Goal: Task Accomplishment & Management: Manage account settings

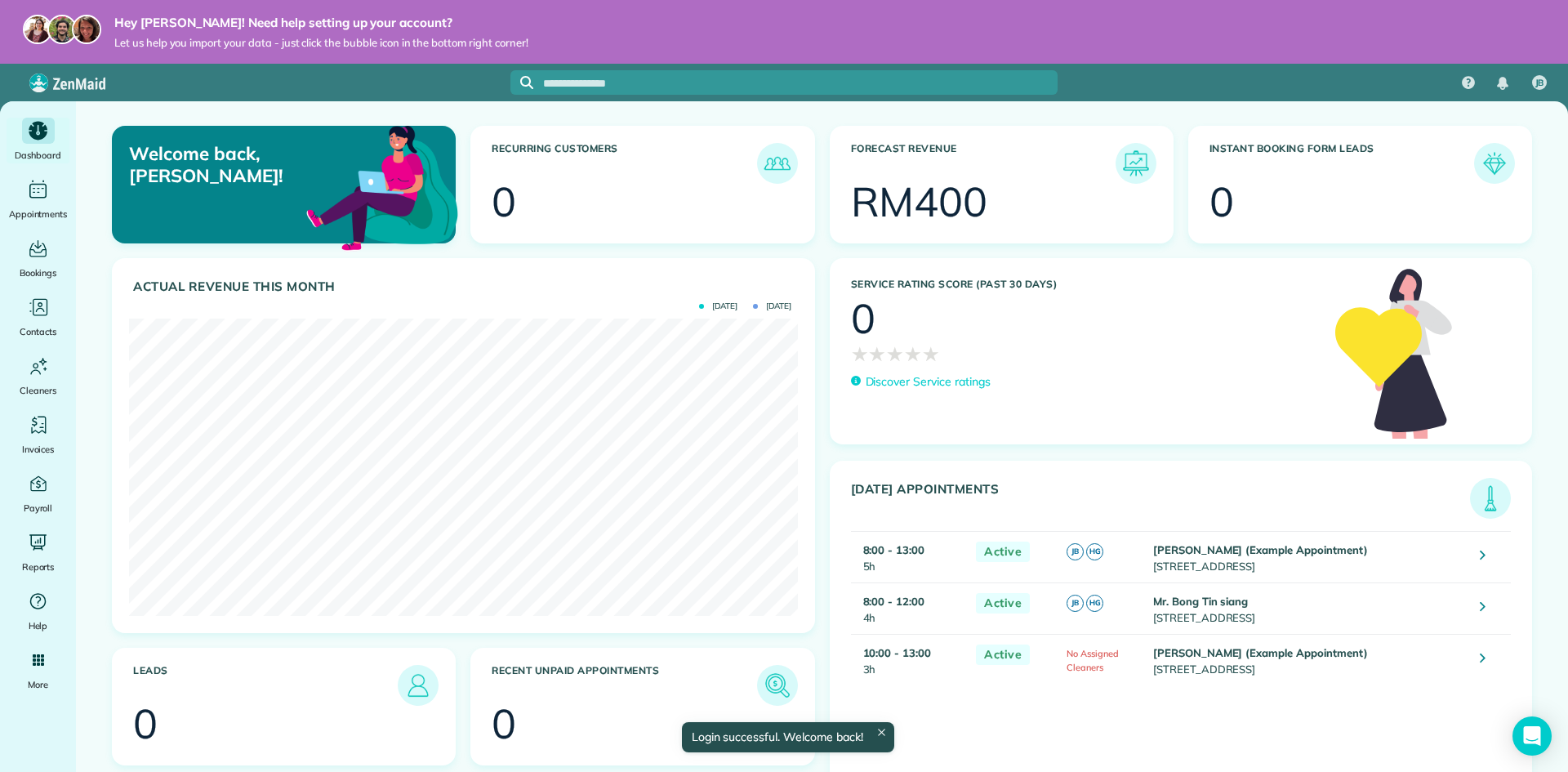
scroll to position [297, 668]
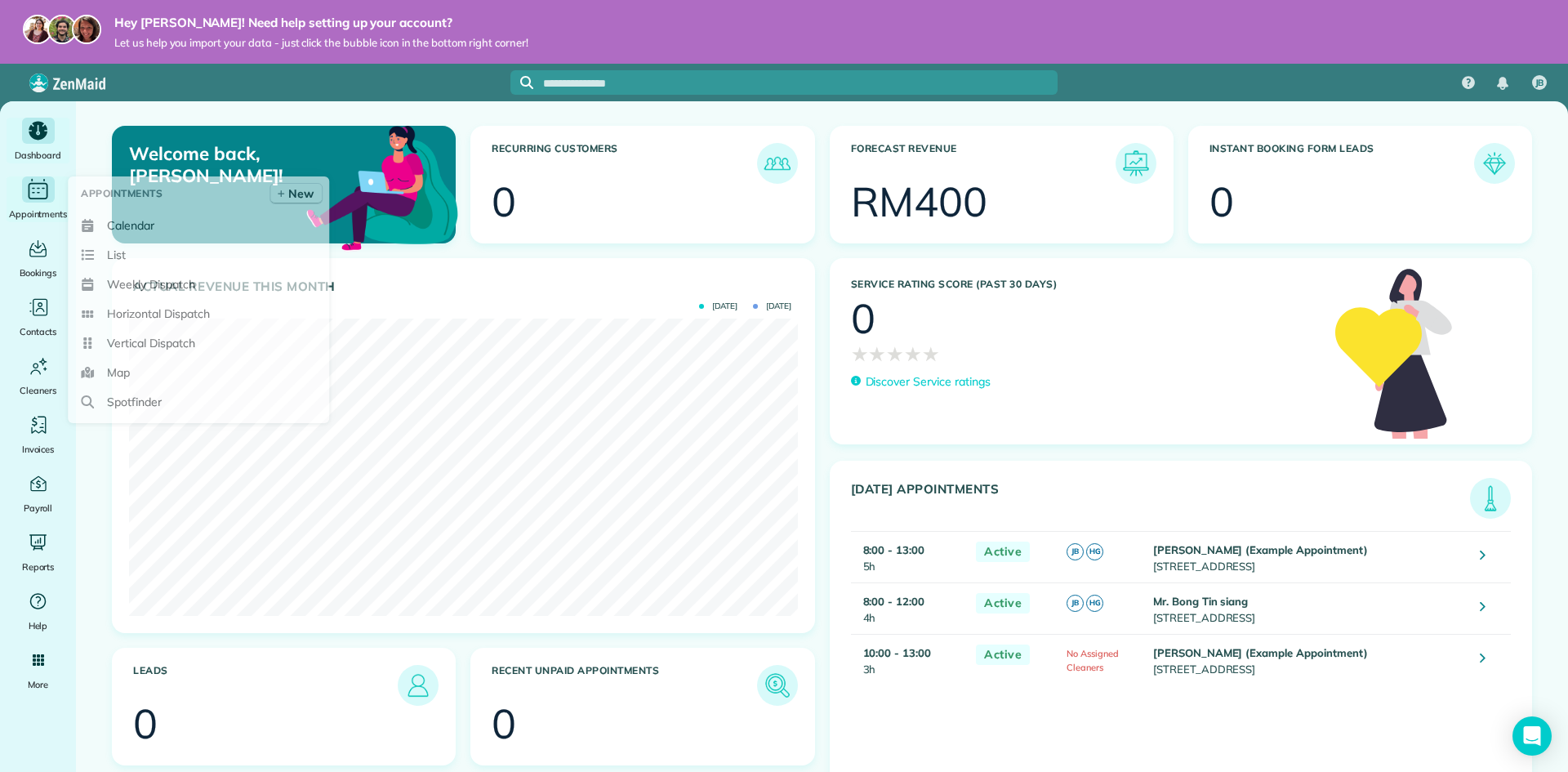
click at [51, 202] on div "Main" at bounding box center [38, 190] width 33 height 26
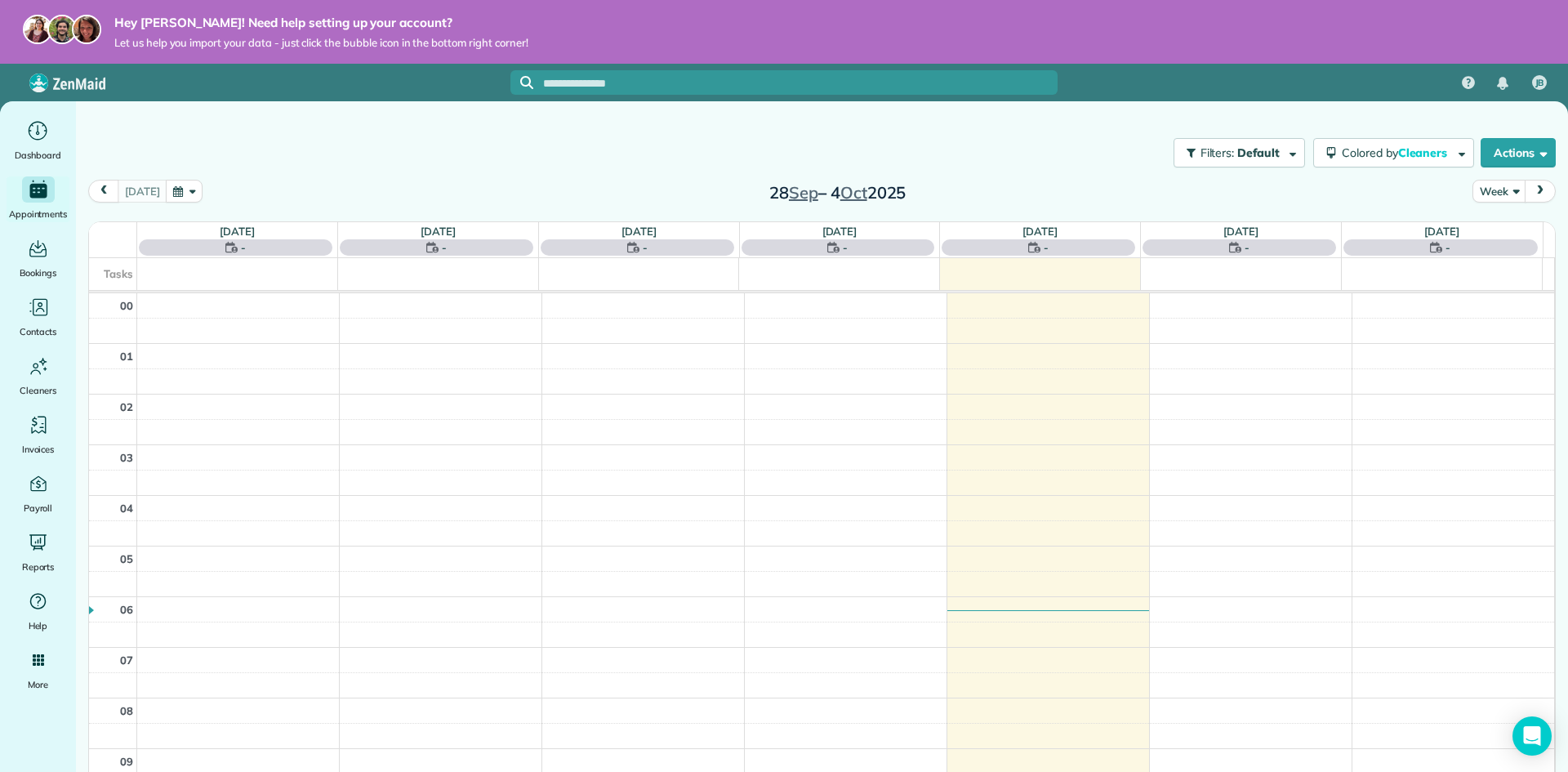
scroll to position [355, 0]
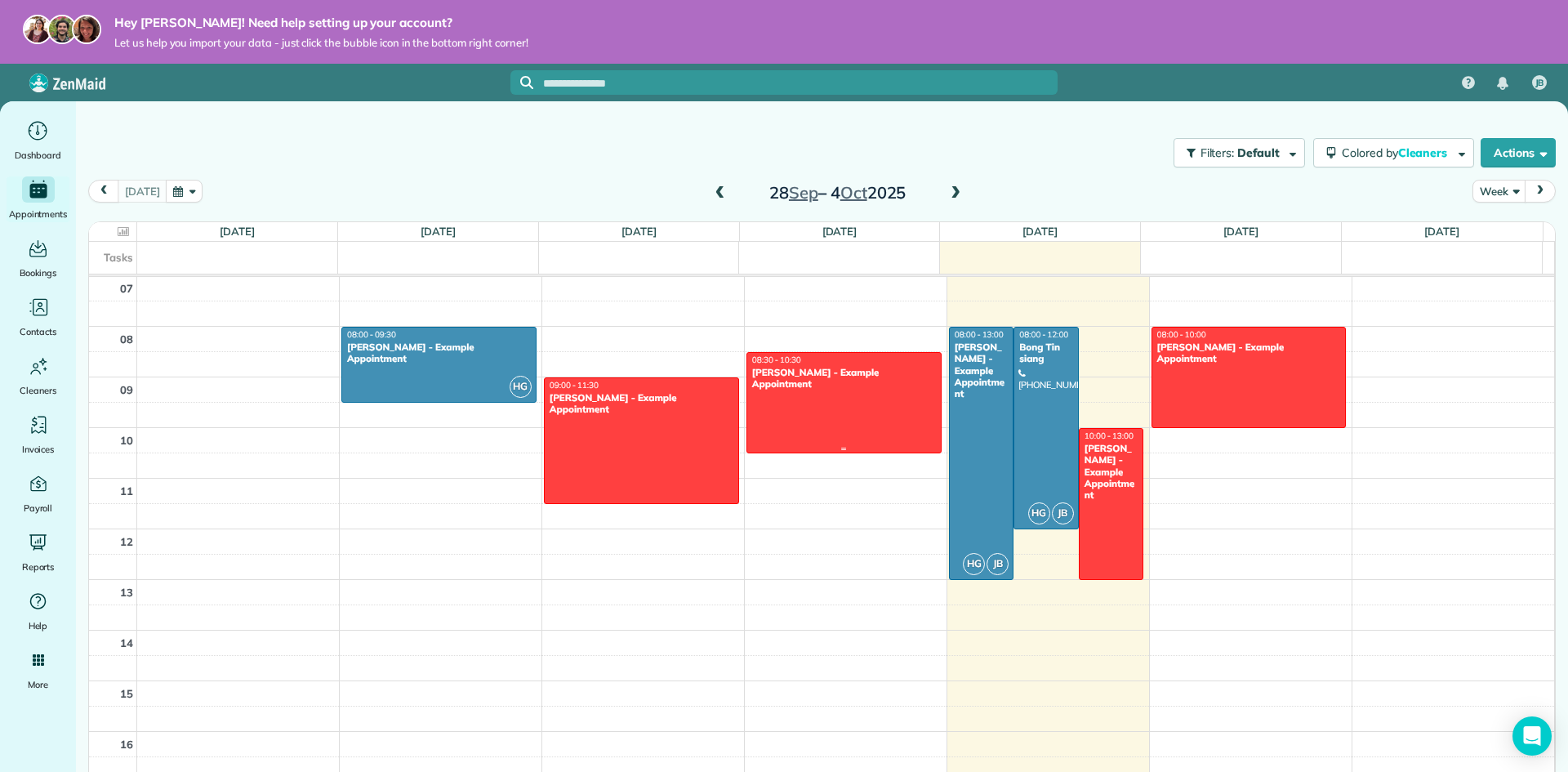
click at [825, 376] on div "[PERSON_NAME] - Example Appointment" at bounding box center [844, 378] width 186 height 23
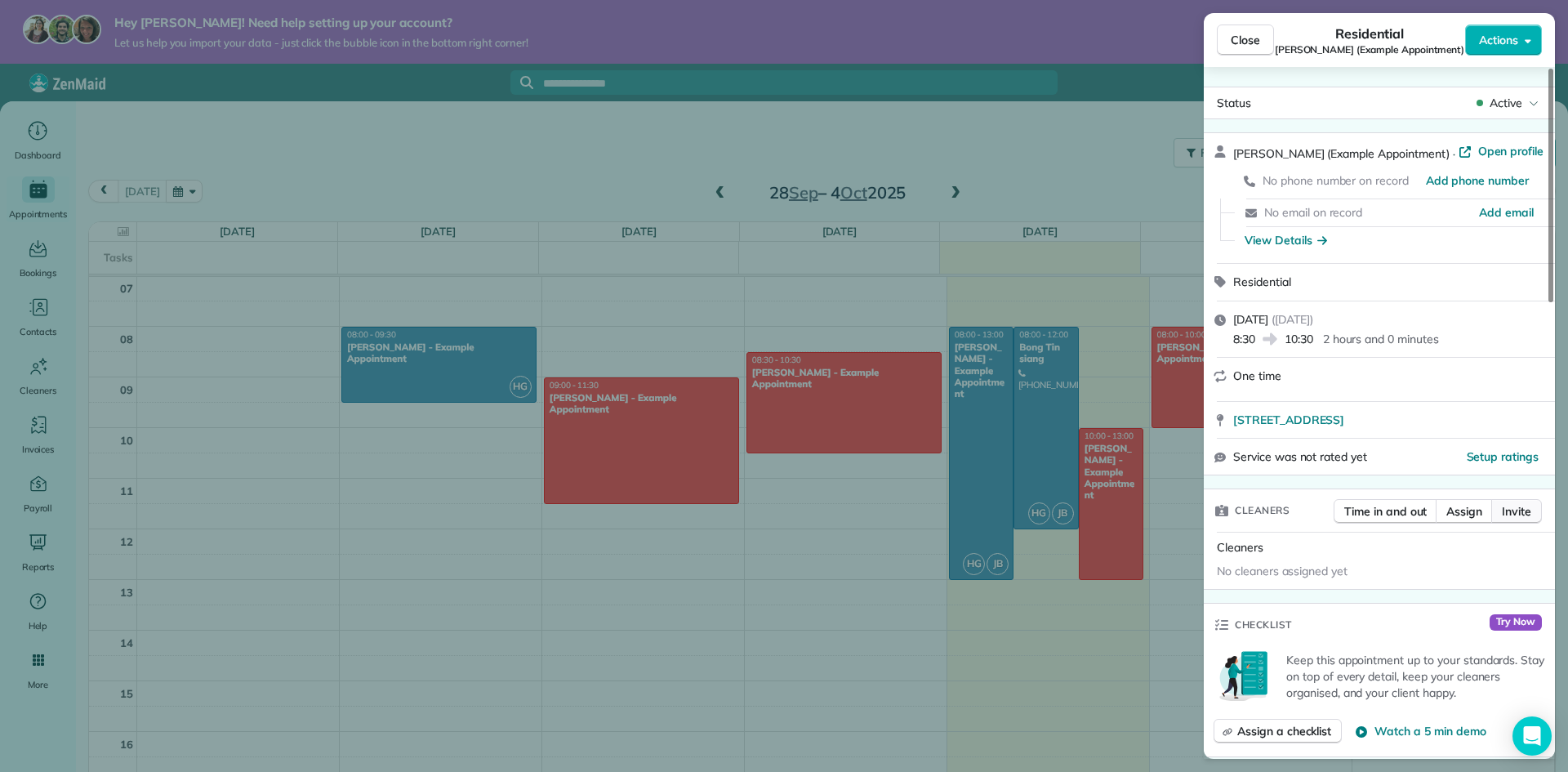
click at [1508, 511] on span "Invite" at bounding box center [1517, 512] width 30 height 17
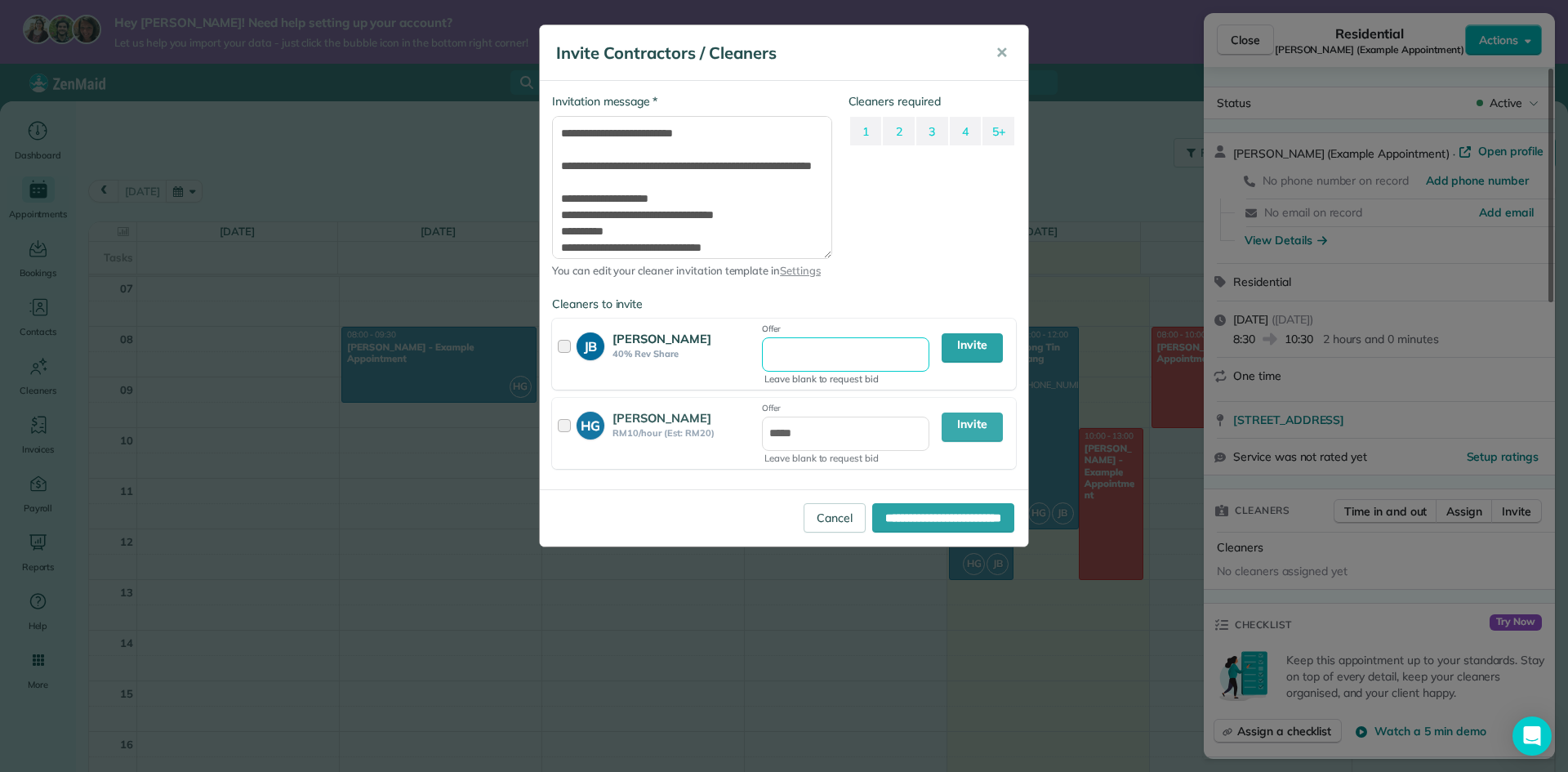
click at [811, 355] on input "Offer" at bounding box center [845, 354] width 167 height 34
click at [860, 285] on div "Cleaners required 1 2 3 4 5+" at bounding box center [933, 194] width 168 height 203
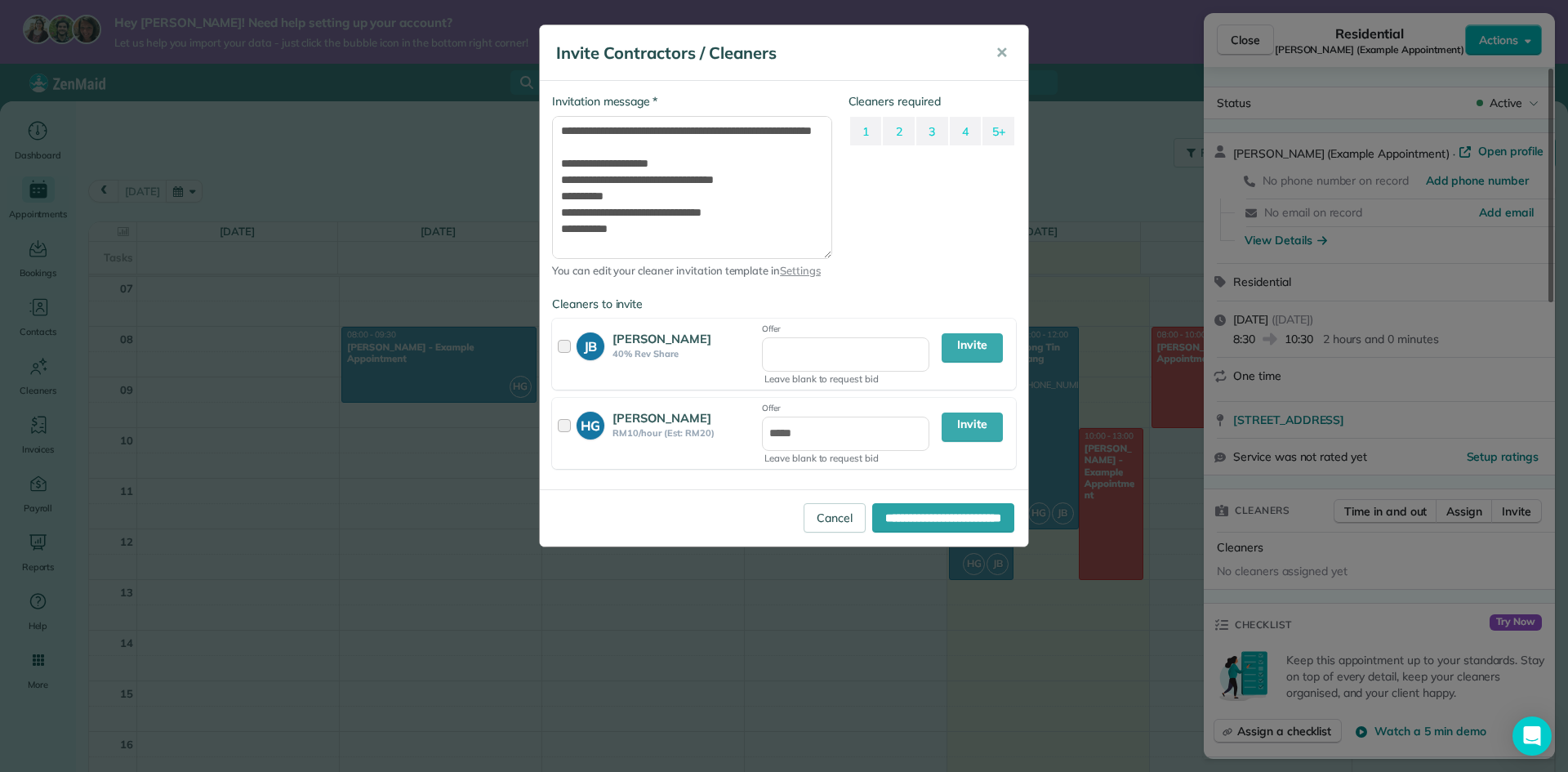
scroll to position [186, 0]
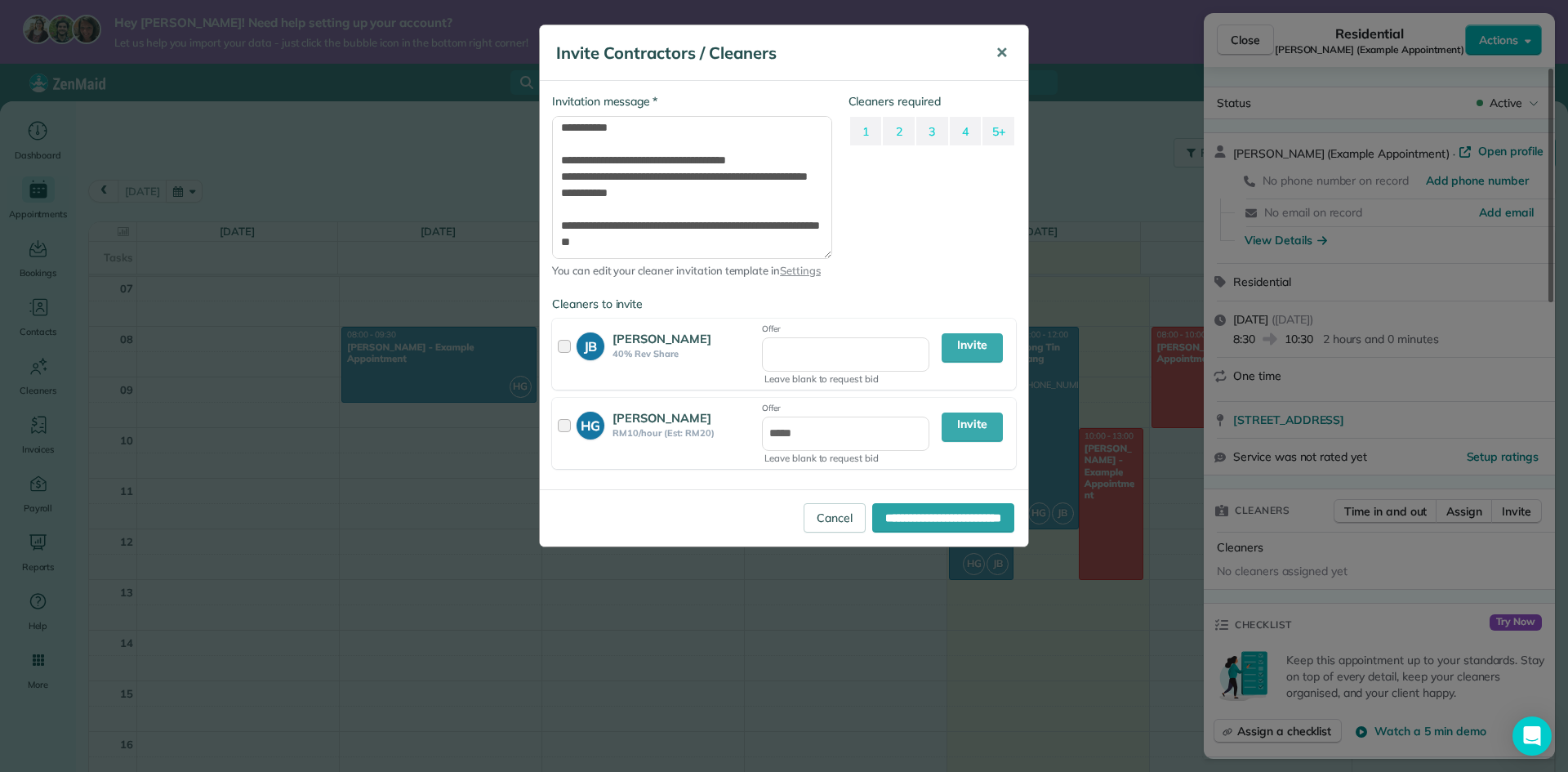
click at [1005, 58] on span "✕" at bounding box center [1001, 53] width 12 height 19
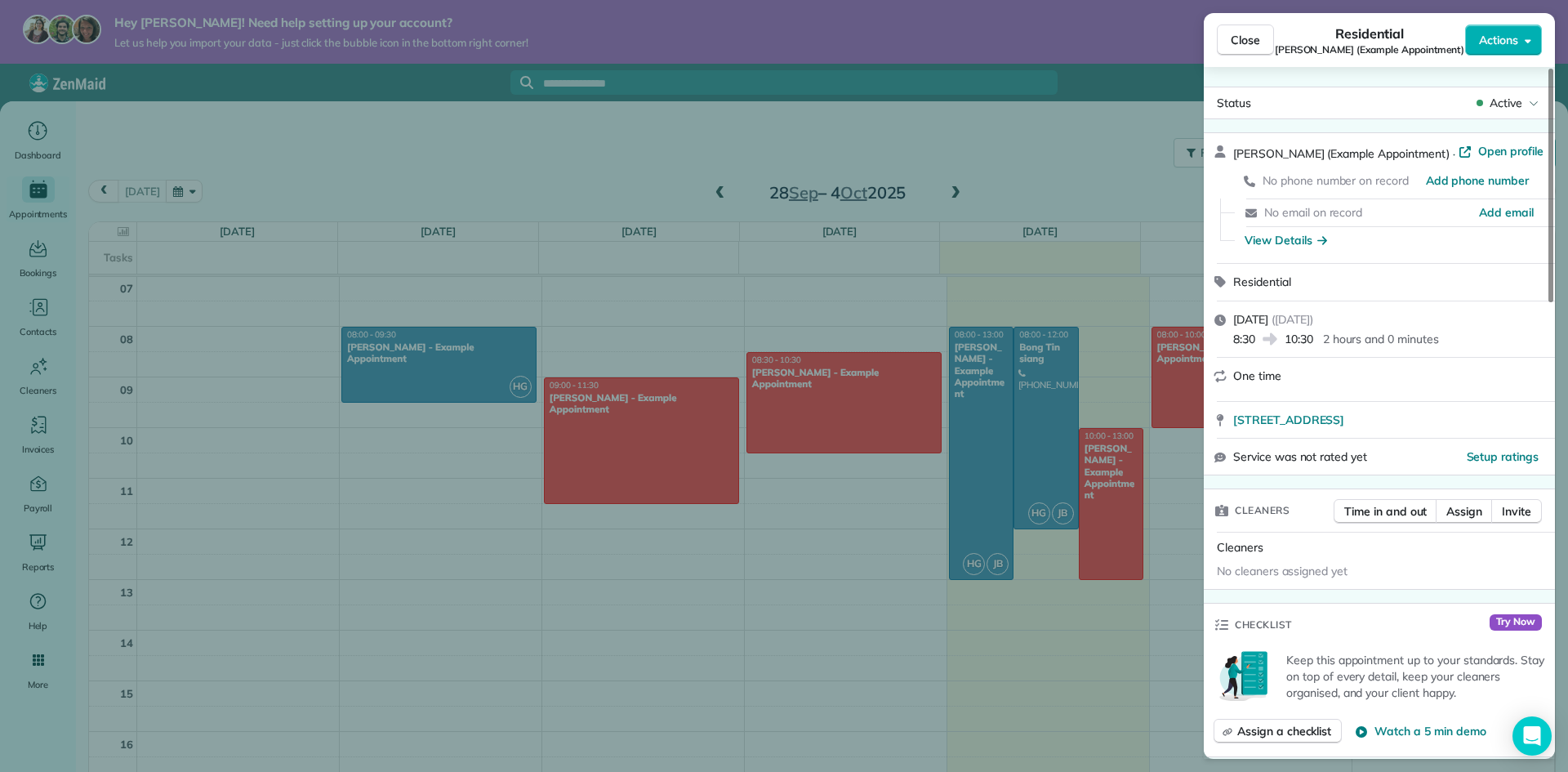
drag, startPoint x: 43, startPoint y: 386, endPoint x: 49, endPoint y: 399, distance: 14.3
click at [44, 386] on div "Close Residential [PERSON_NAME] (Example Appointment) Actions Status Active [PE…" at bounding box center [784, 386] width 1568 height 772
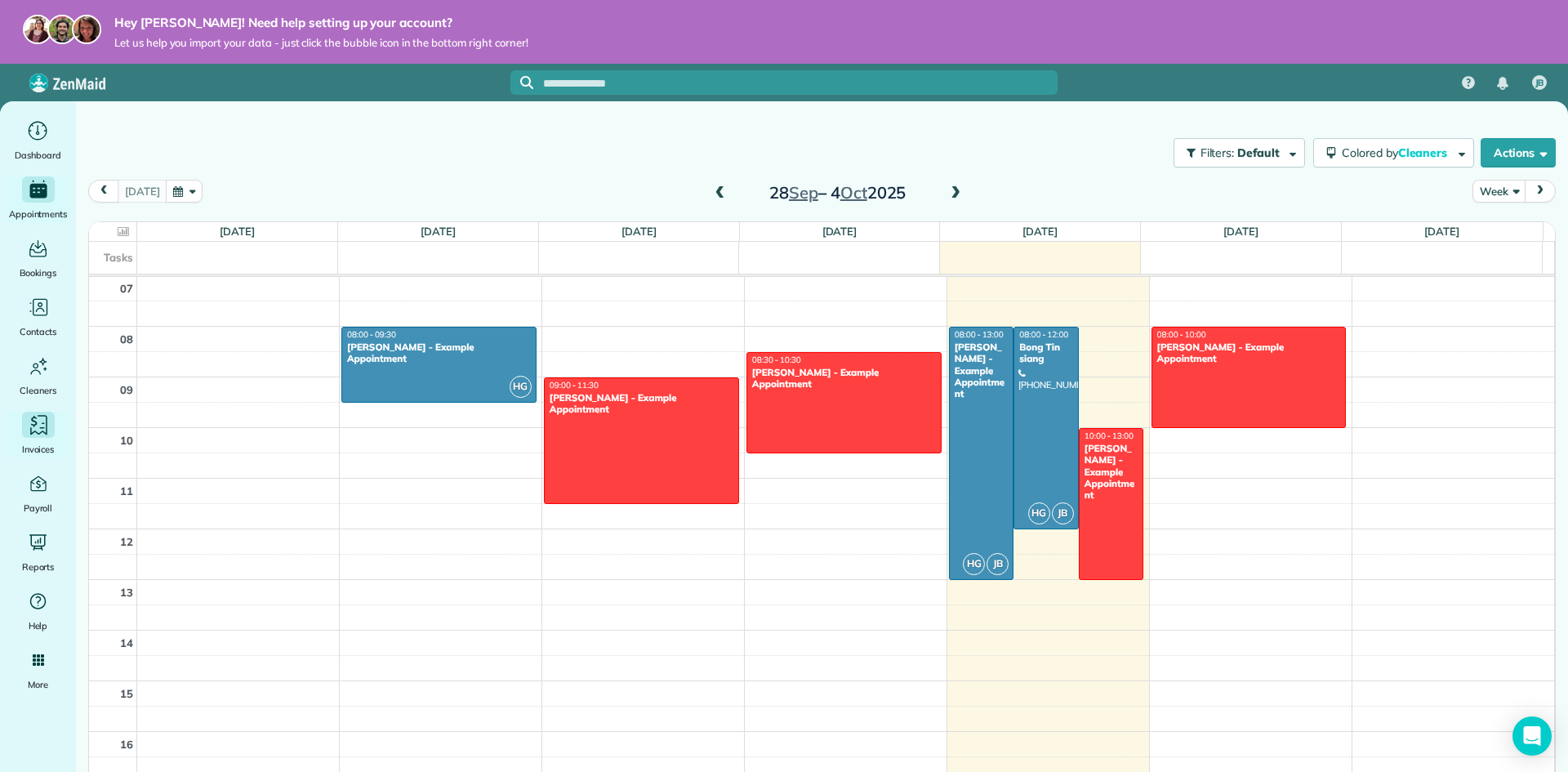
click at [45, 439] on div "Invoices" at bounding box center [38, 434] width 65 height 46
click at [28, 347] on ul "Dashboard Appointments Bookings Contacts Cleaners Invoices Payroll Reports Help…" at bounding box center [38, 468] width 76 height 701
click at [32, 323] on span "Contacts" at bounding box center [38, 332] width 37 height 17
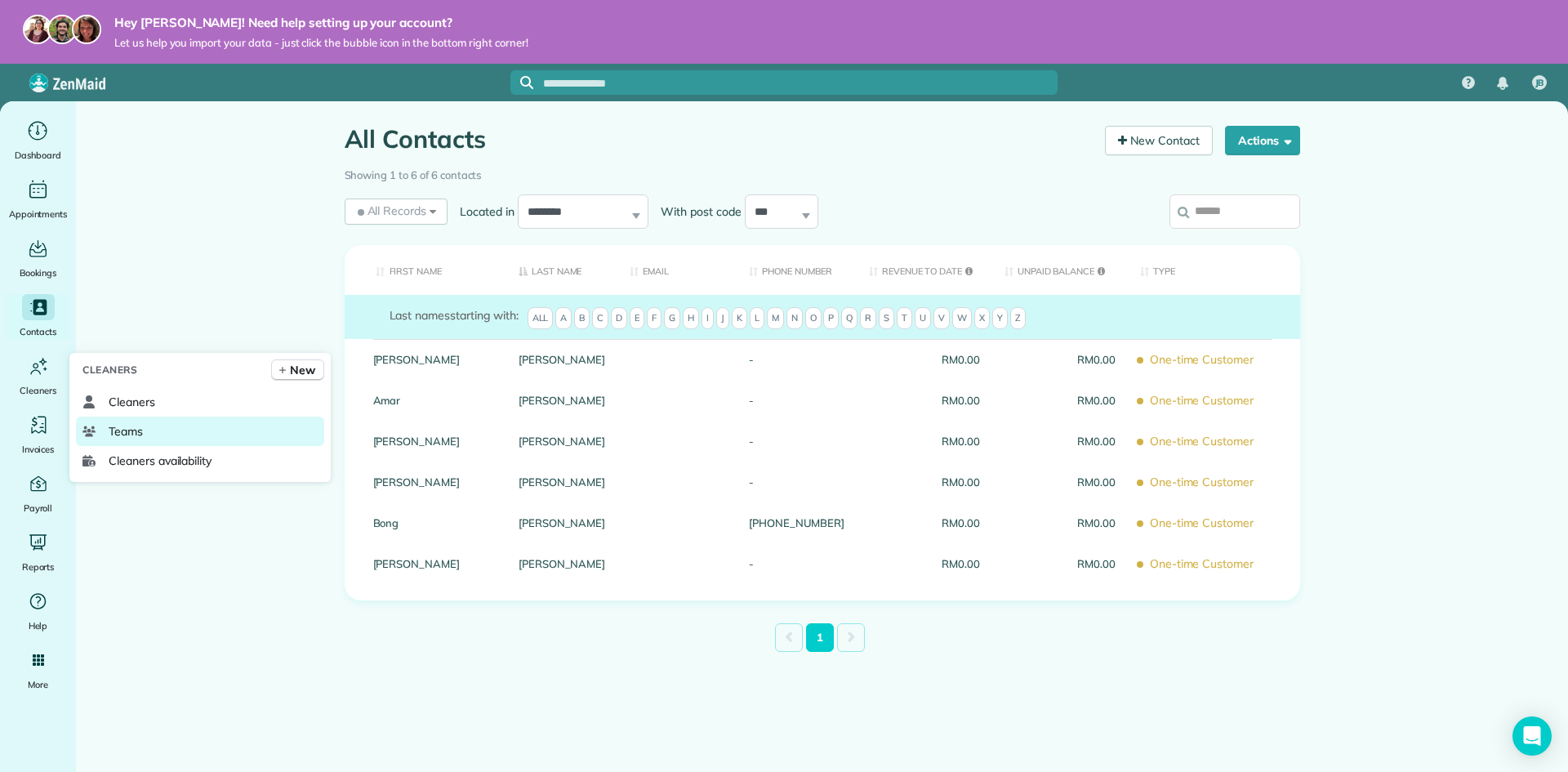
click at [125, 429] on span "Teams" at bounding box center [125, 431] width 34 height 17
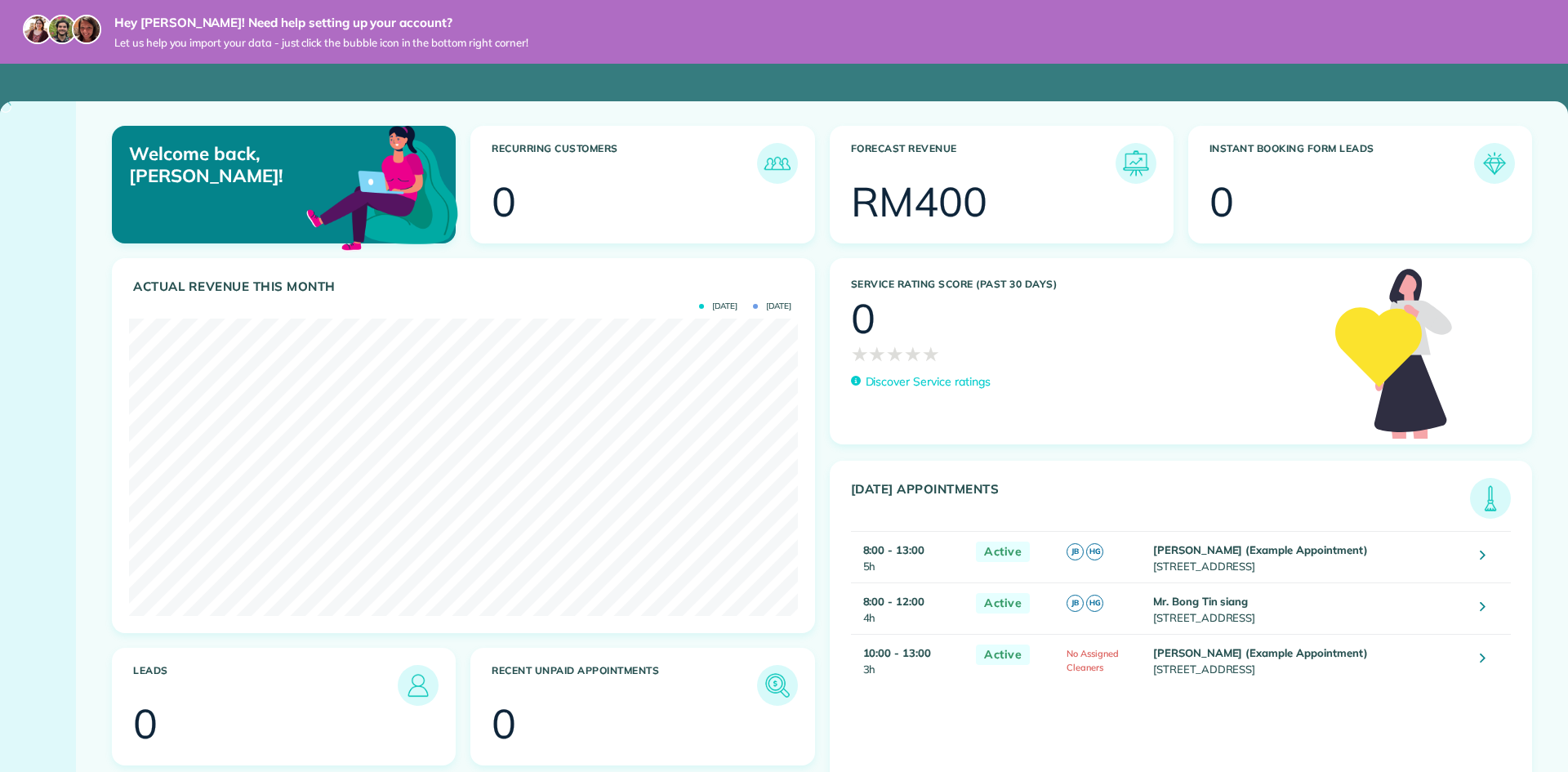
scroll to position [297, 668]
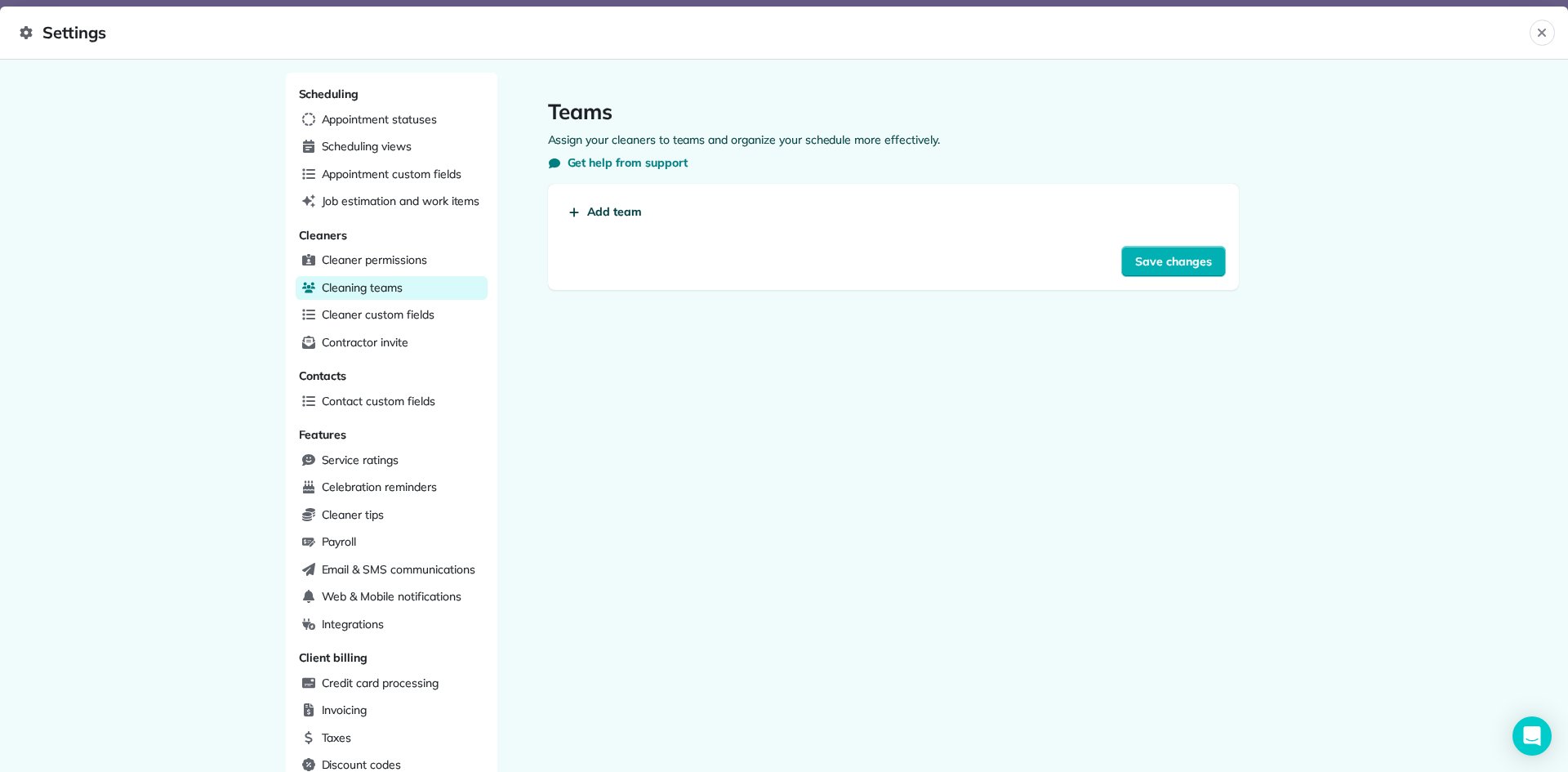
click at [608, 216] on span "Add team" at bounding box center [615, 212] width 56 height 17
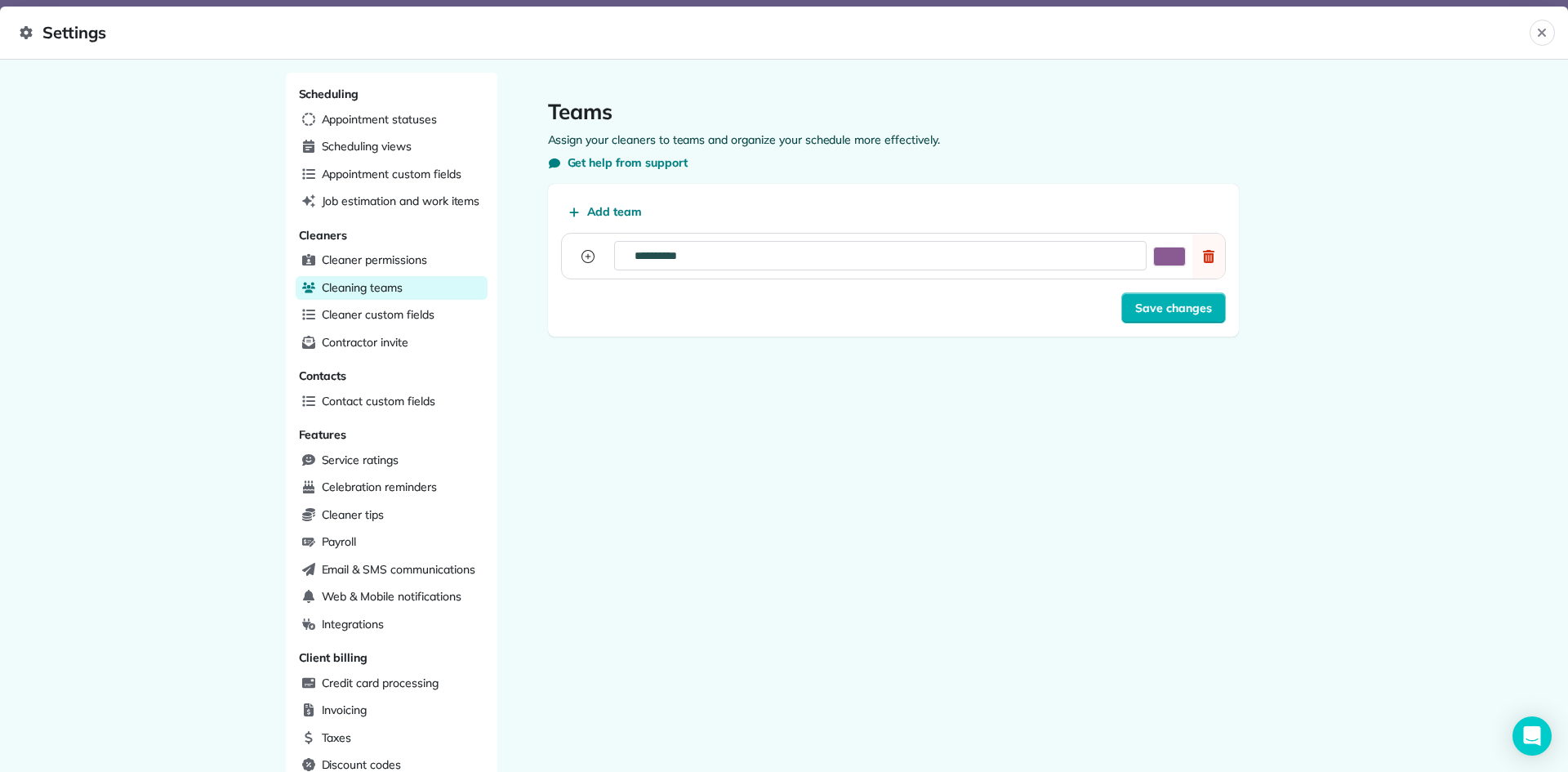
drag, startPoint x: 725, startPoint y: 253, endPoint x: 621, endPoint y: 247, distance: 104.2
click at [625, 247] on input "**********" at bounding box center [796, 255] width 343 height 30
click at [726, 255] on input "**********" at bounding box center [796, 255] width 343 height 30
click at [1153, 309] on span "Save changes" at bounding box center [1173, 308] width 77 height 17
click at [867, 257] on input "**********" at bounding box center [914, 255] width 343 height 30
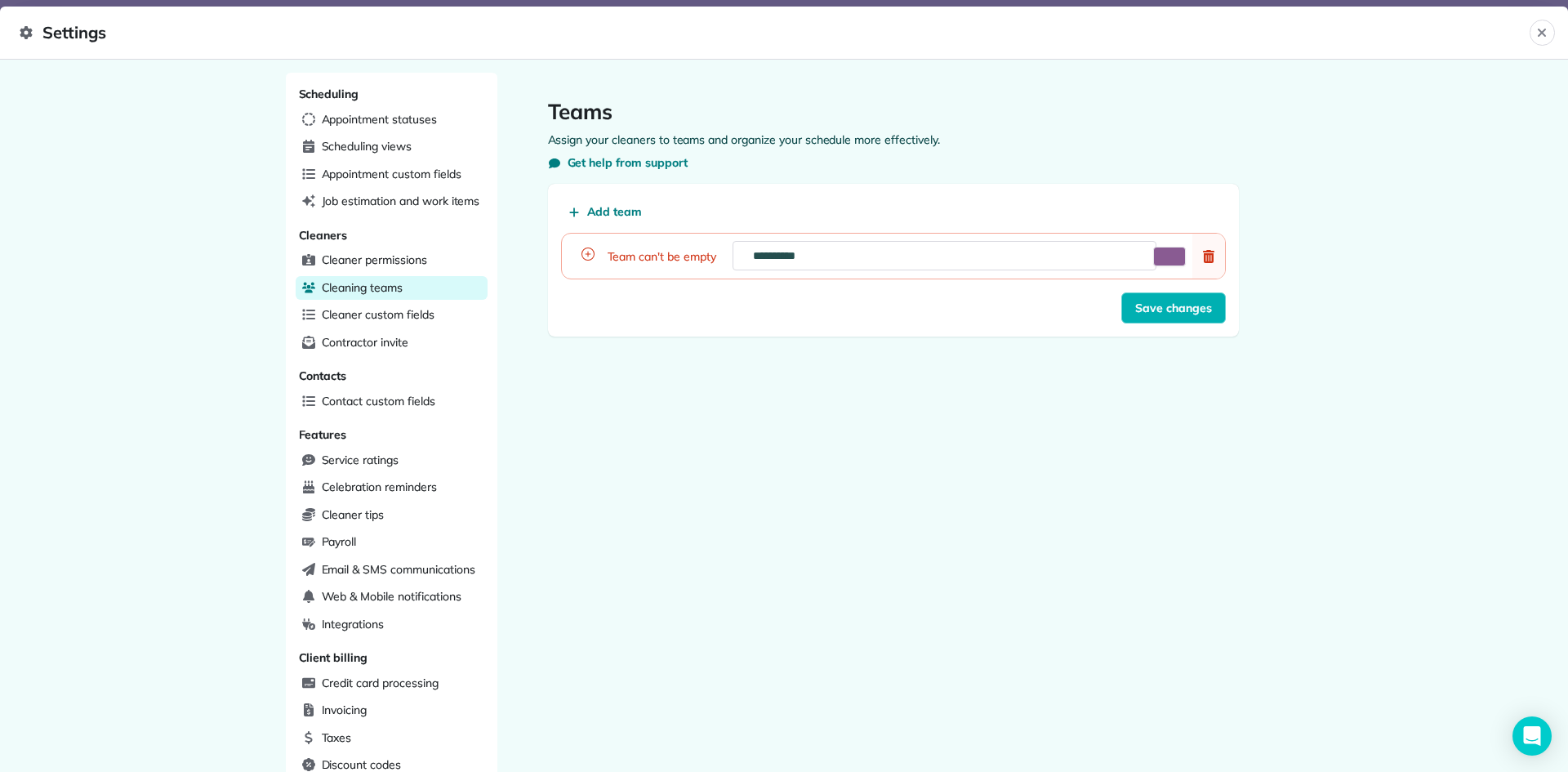
click at [665, 256] on p "Team can't be empty" at bounding box center [661, 256] width 109 height 17
click at [587, 249] on icon "button" at bounding box center [588, 254] width 13 height 13
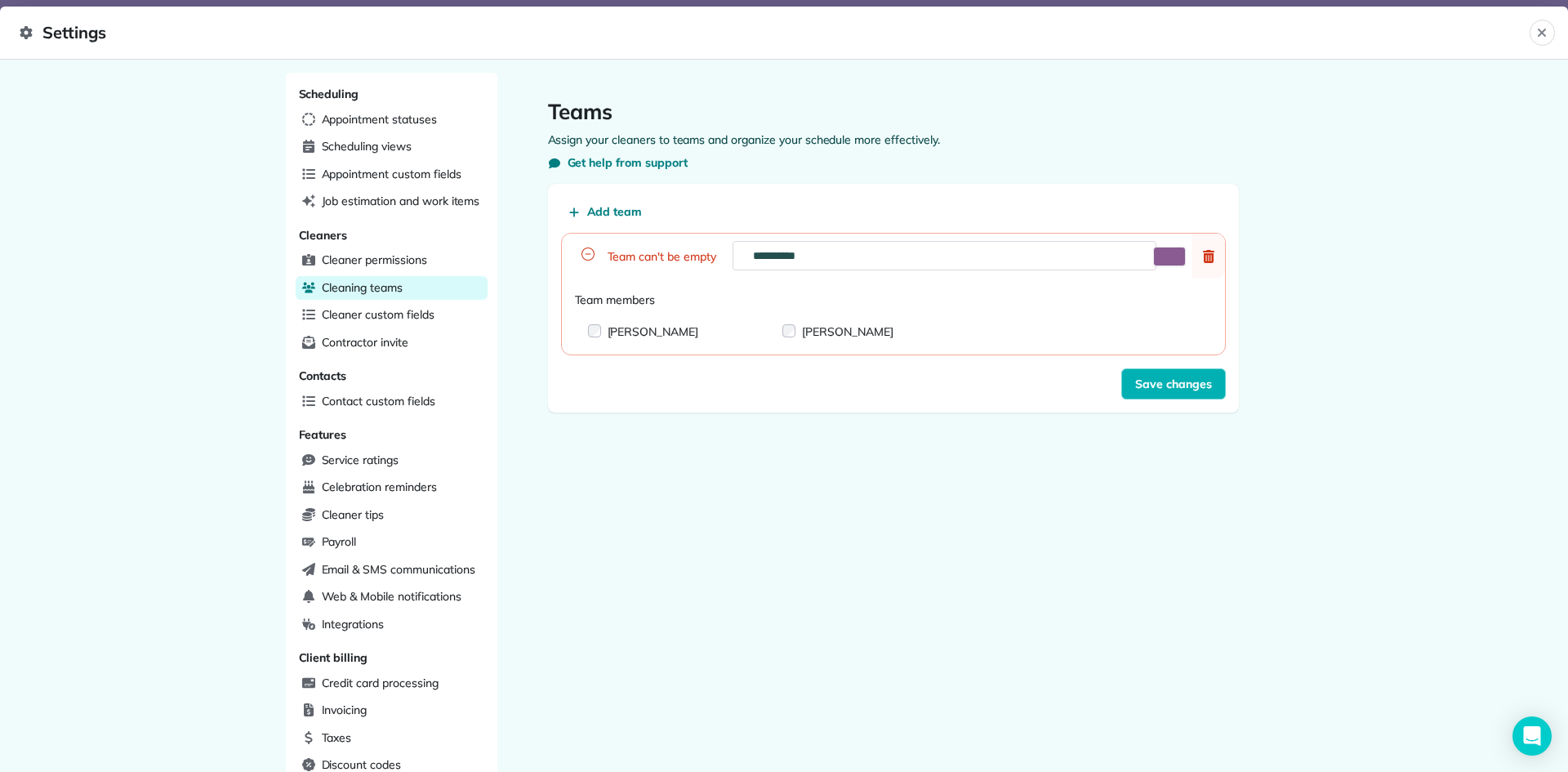
click at [623, 331] on div "[PERSON_NAME]" at bounding box center [653, 332] width 91 height 17
click at [772, 330] on div "[PERSON_NAME]" at bounding box center [838, 331] width 137 height 17
click at [794, 334] on div "[PERSON_NAME]" at bounding box center [838, 331] width 137 height 17
click at [784, 260] on input "**********" at bounding box center [796, 255] width 343 height 30
type input "**********"
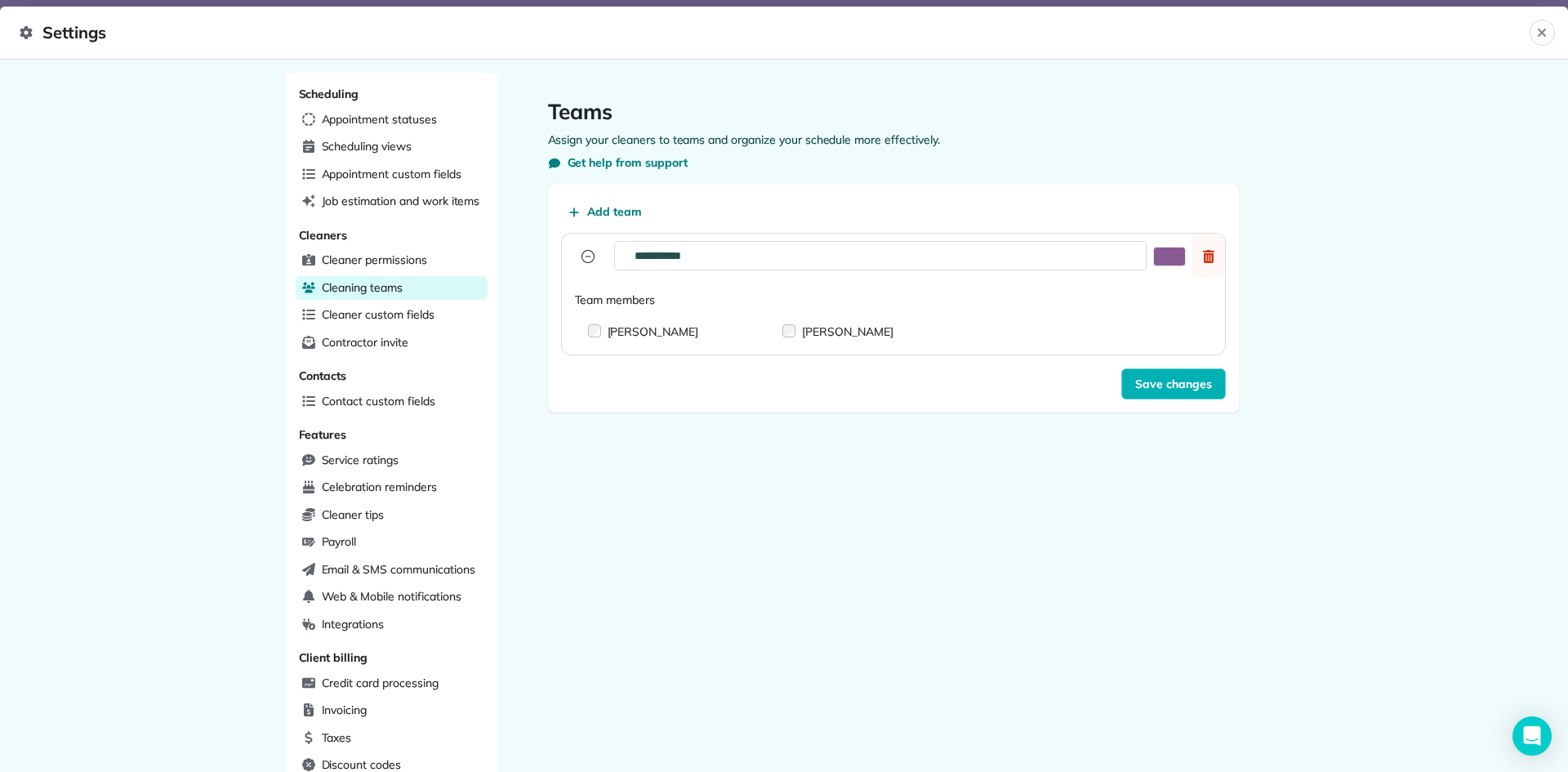
drag, startPoint x: 1112, startPoint y: 375, endPoint x: 1128, endPoint y: 361, distance: 21.3
click at [1109, 377] on div "Save changes" at bounding box center [894, 384] width 665 height 31
drag, startPoint x: 846, startPoint y: 303, endPoint x: 765, endPoint y: 301, distance: 81.0
click at [846, 302] on div "Team members Jason Bong Halimah Gemoy" at bounding box center [894, 323] width 663 height 63
click at [594, 208] on span "Add team" at bounding box center [615, 212] width 56 height 17
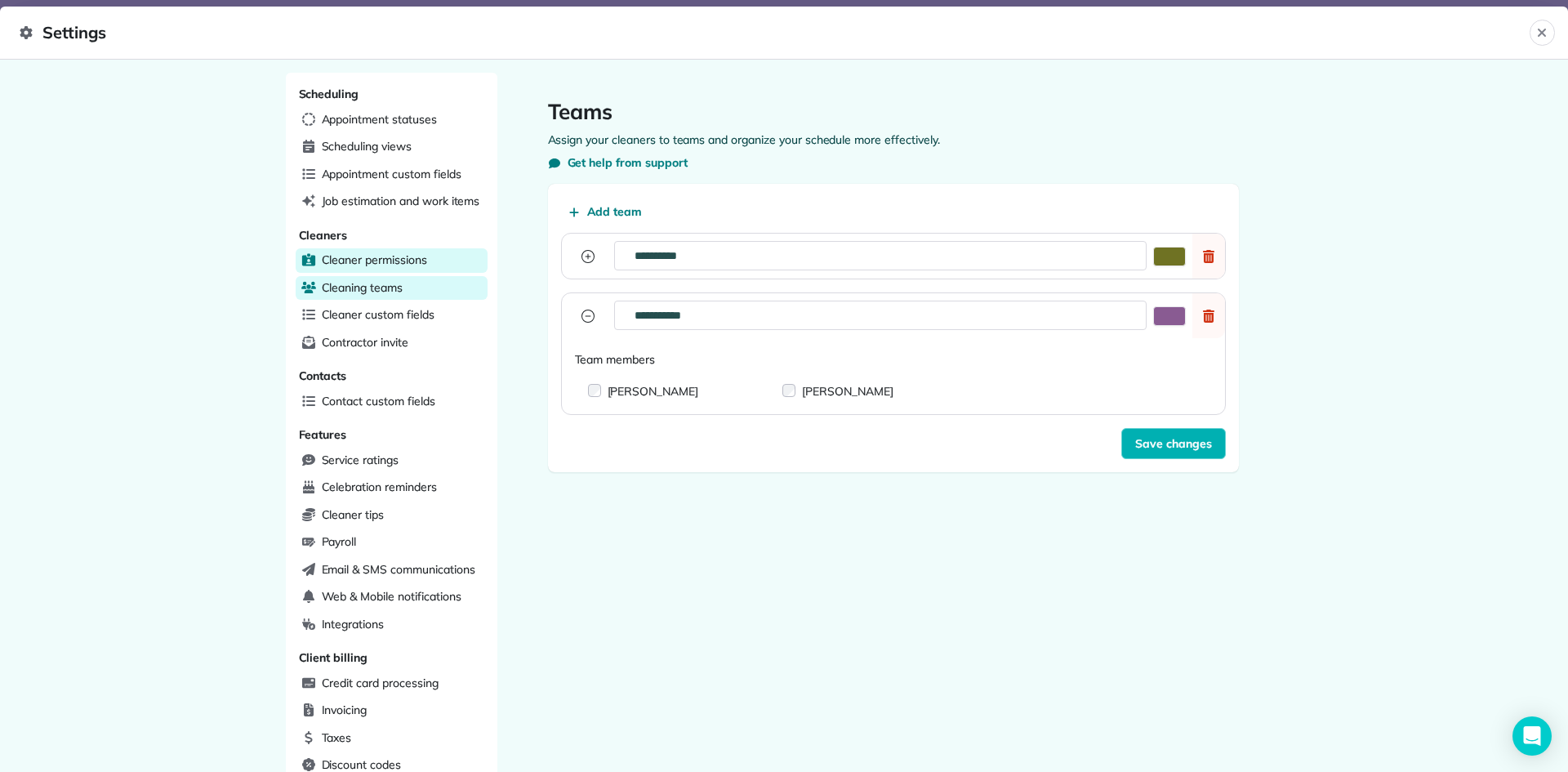
click at [423, 260] on div "Cleaner permissions" at bounding box center [391, 260] width 192 height 24
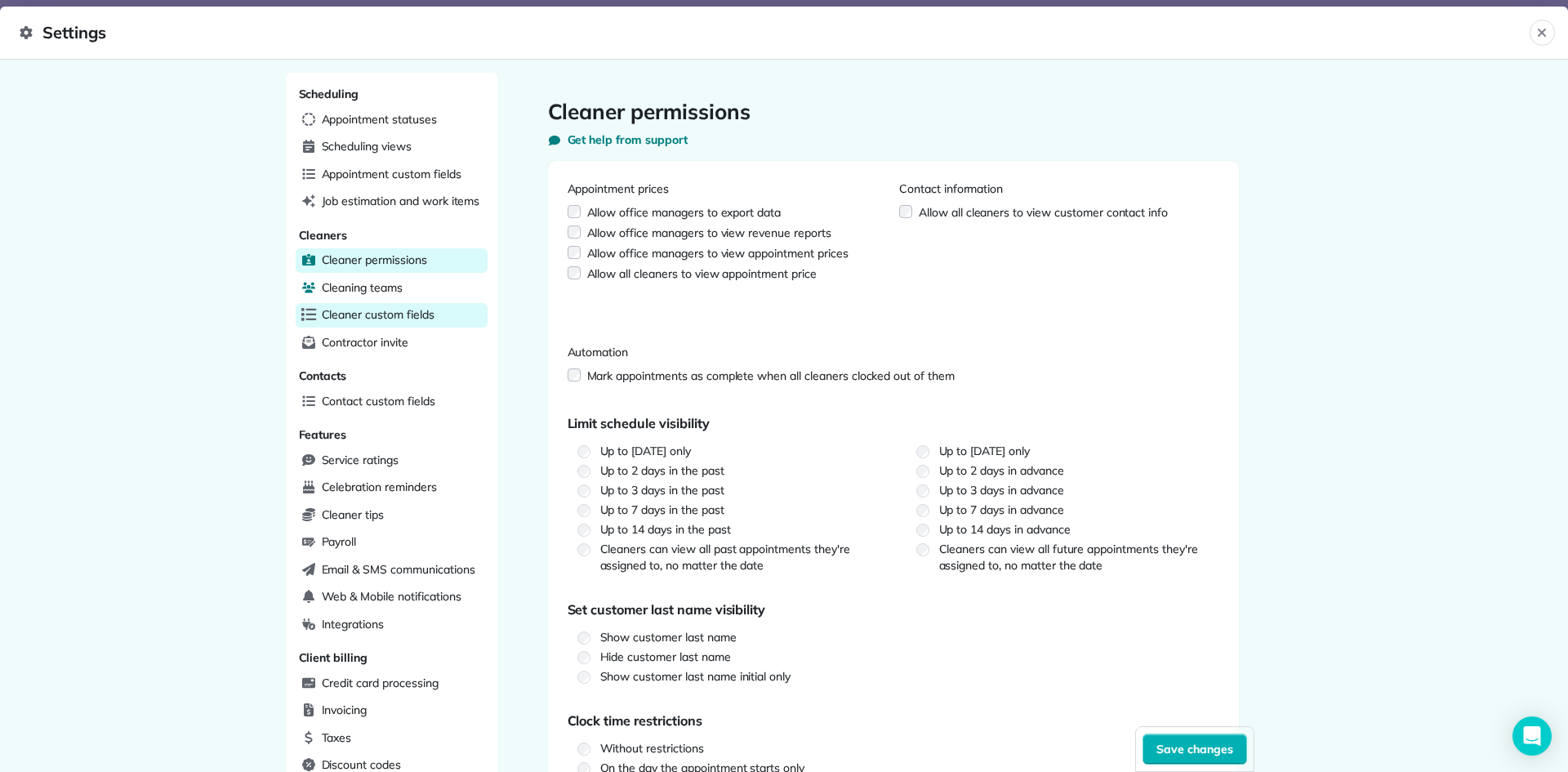
click at [401, 292] on div "Cleaning teams" at bounding box center [391, 288] width 192 height 24
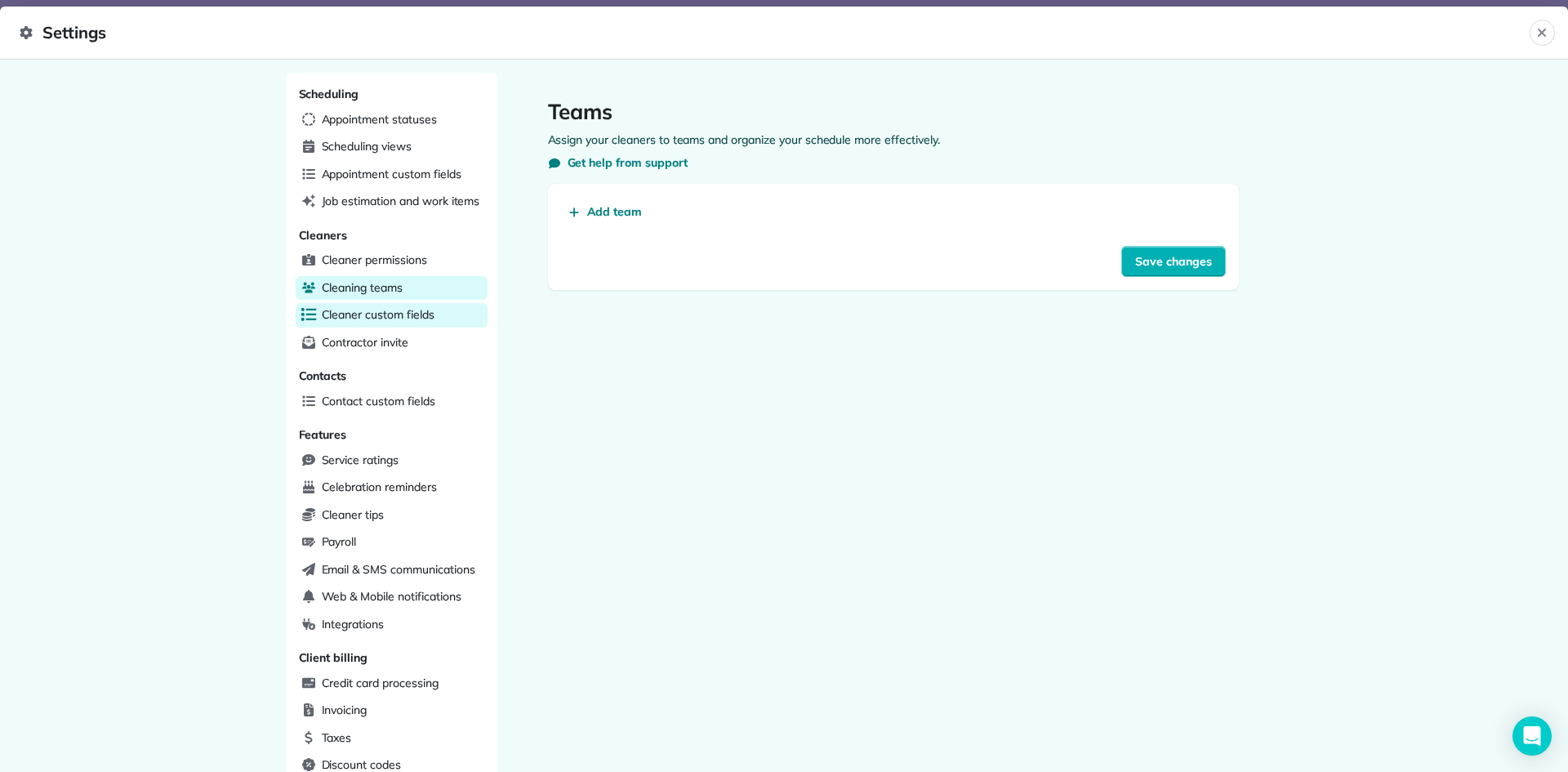
click at [414, 320] on span "Cleaner custom fields" at bounding box center [377, 315] width 112 height 17
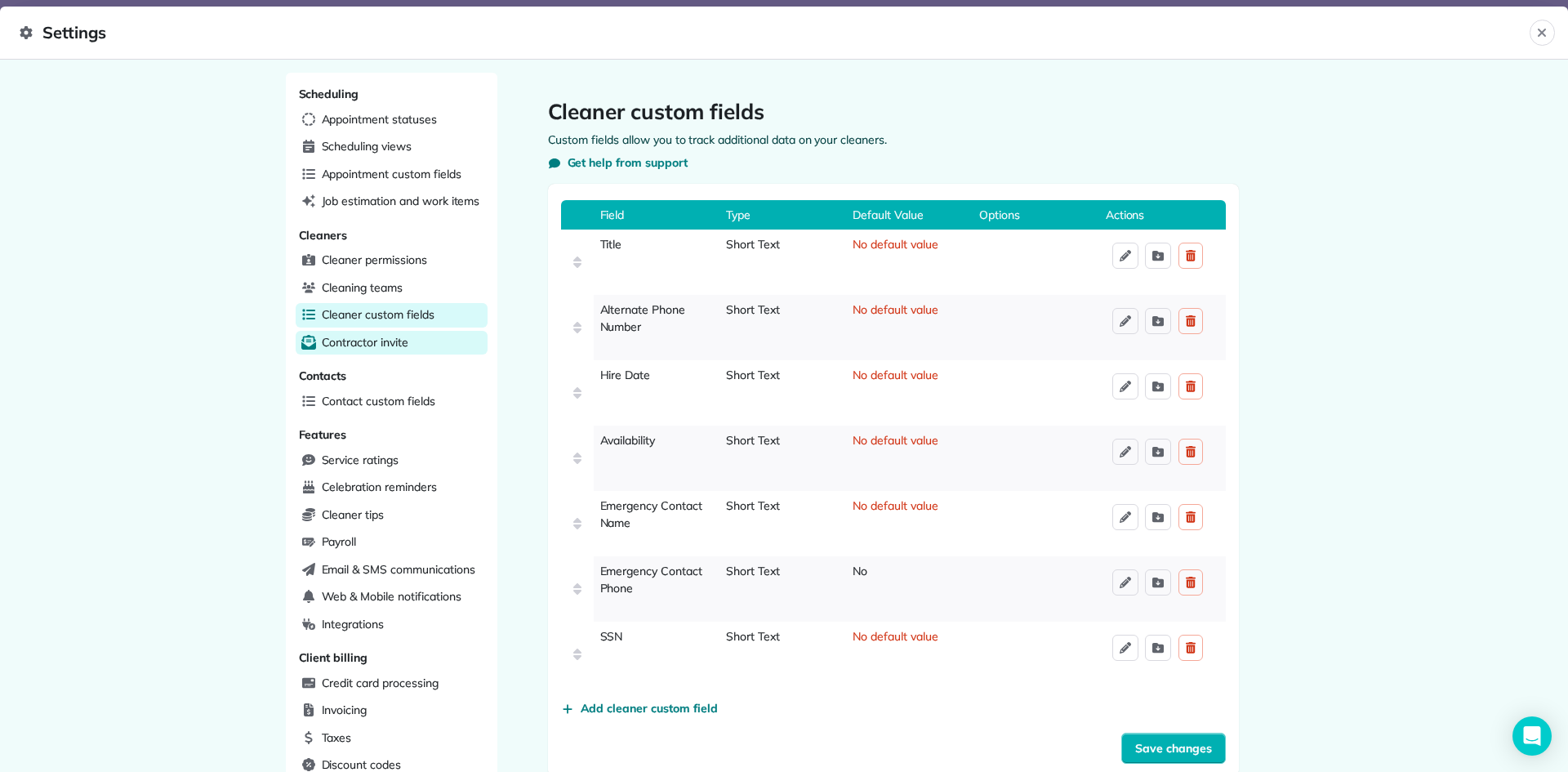
click at [413, 341] on div "Contractor invite" at bounding box center [391, 343] width 192 height 24
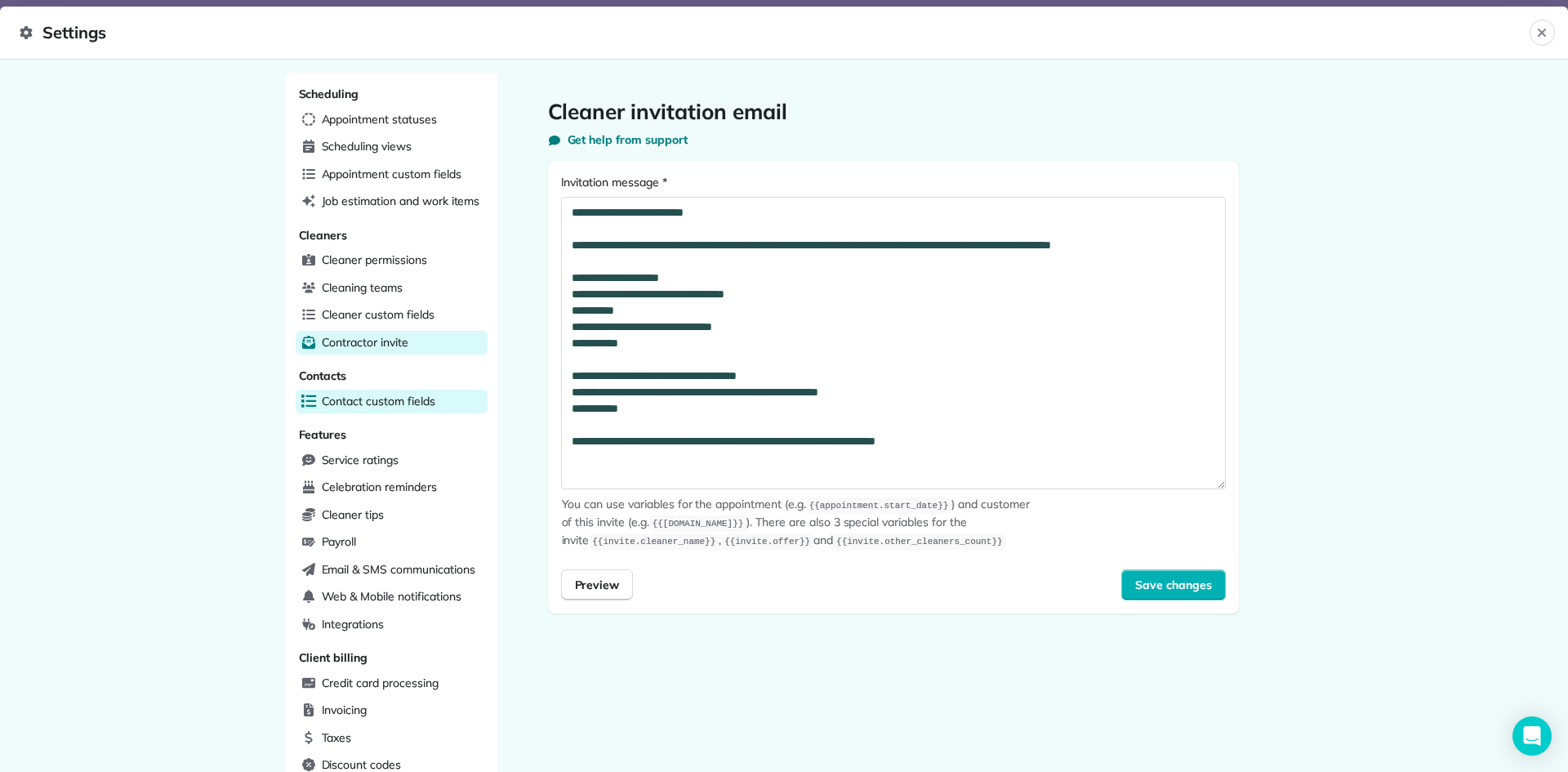
click at [431, 411] on div "Contact custom fields" at bounding box center [391, 401] width 192 height 24
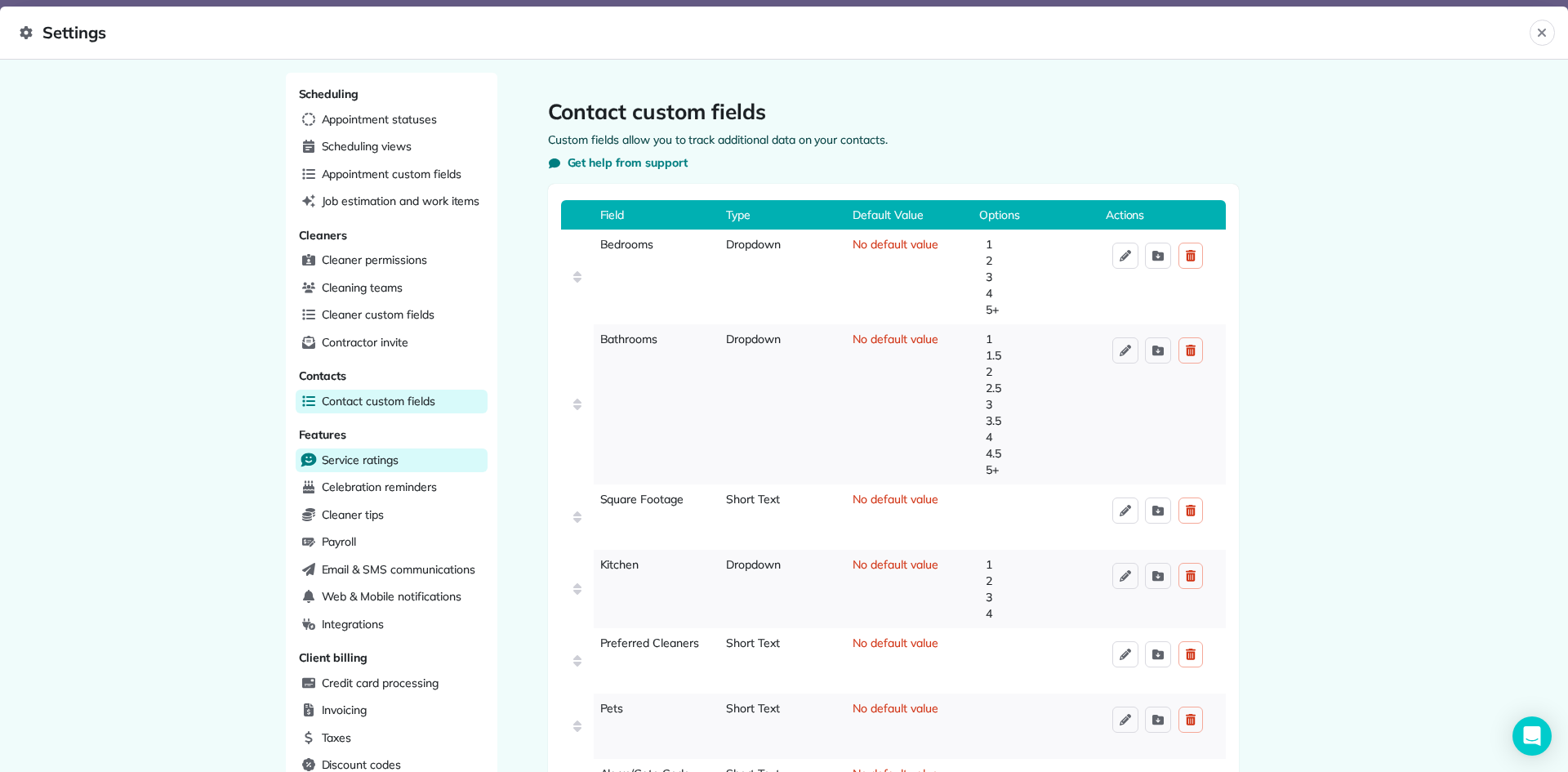
click at [443, 458] on div "Service ratings" at bounding box center [391, 461] width 192 height 24
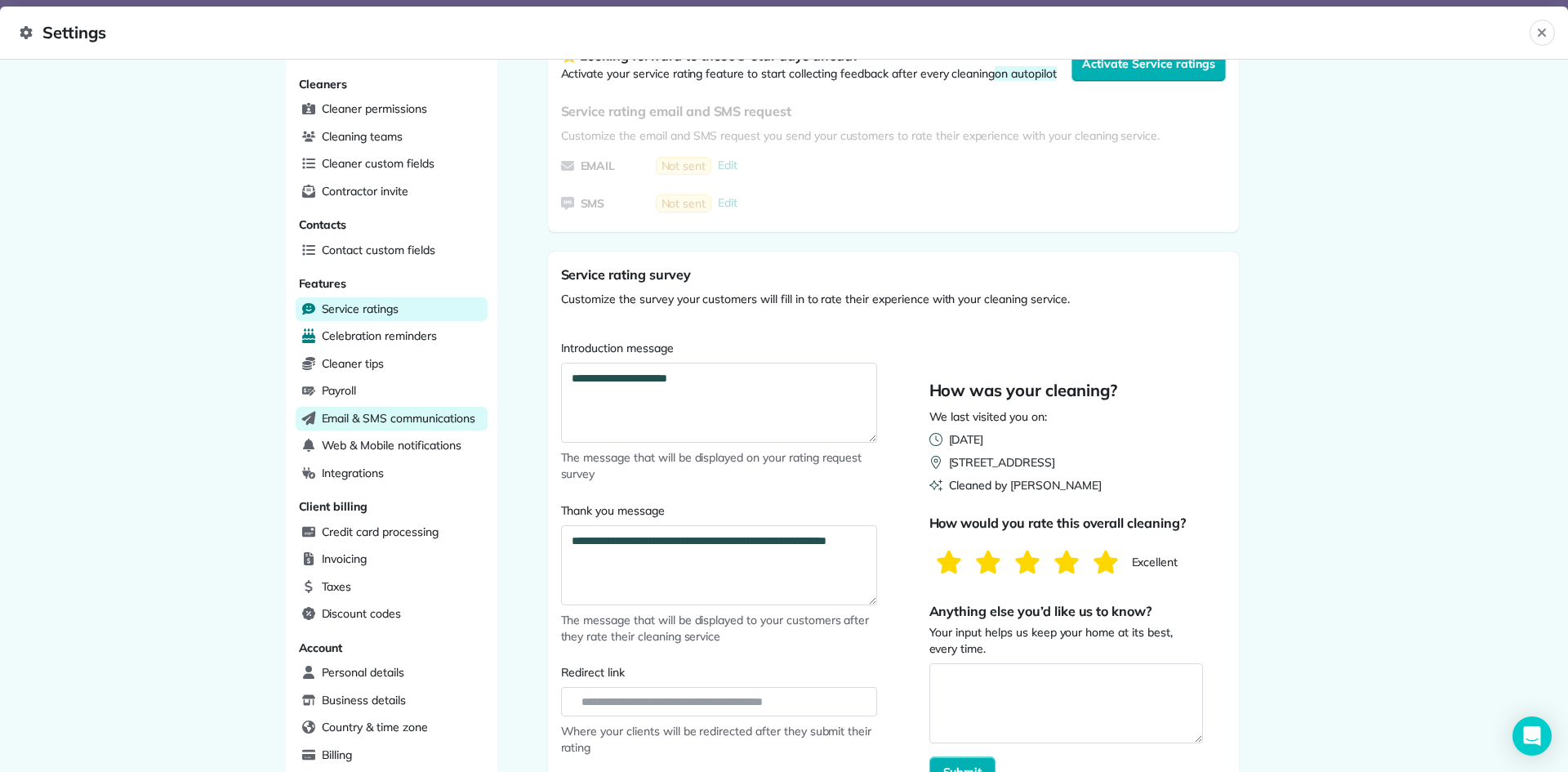
scroll to position [164, 0]
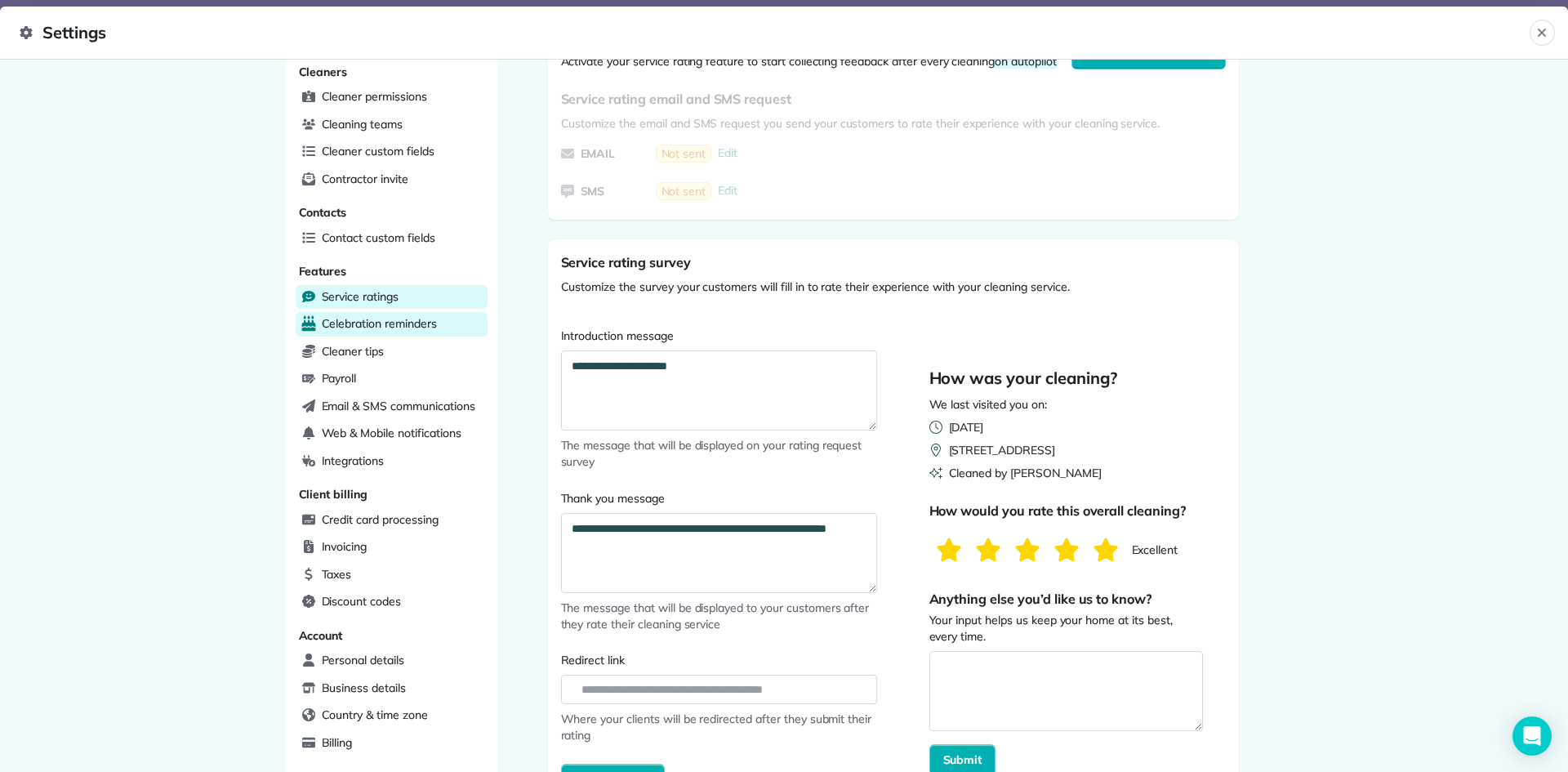
click at [410, 332] on div "Celebration reminders" at bounding box center [391, 324] width 192 height 24
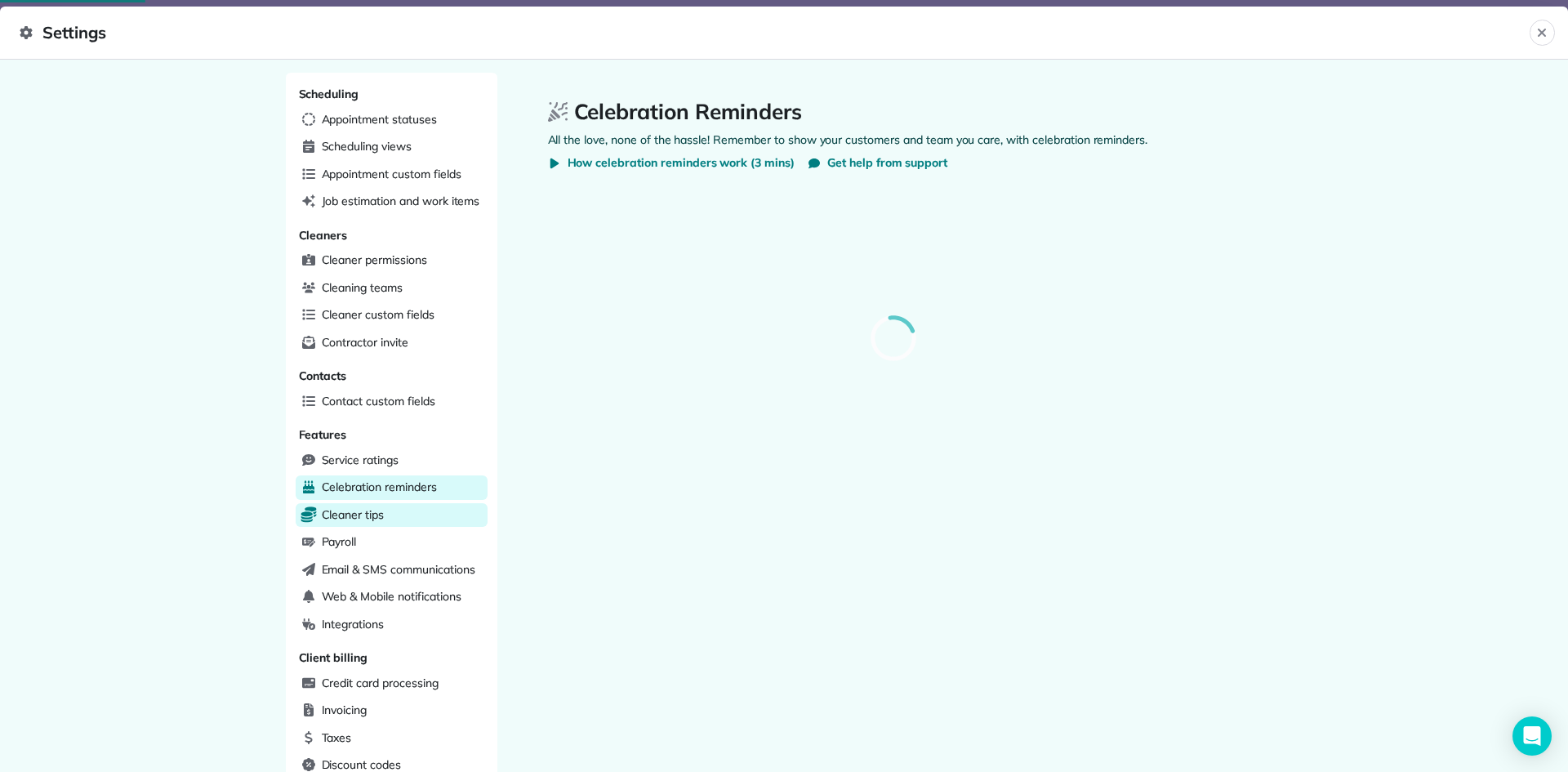
select select
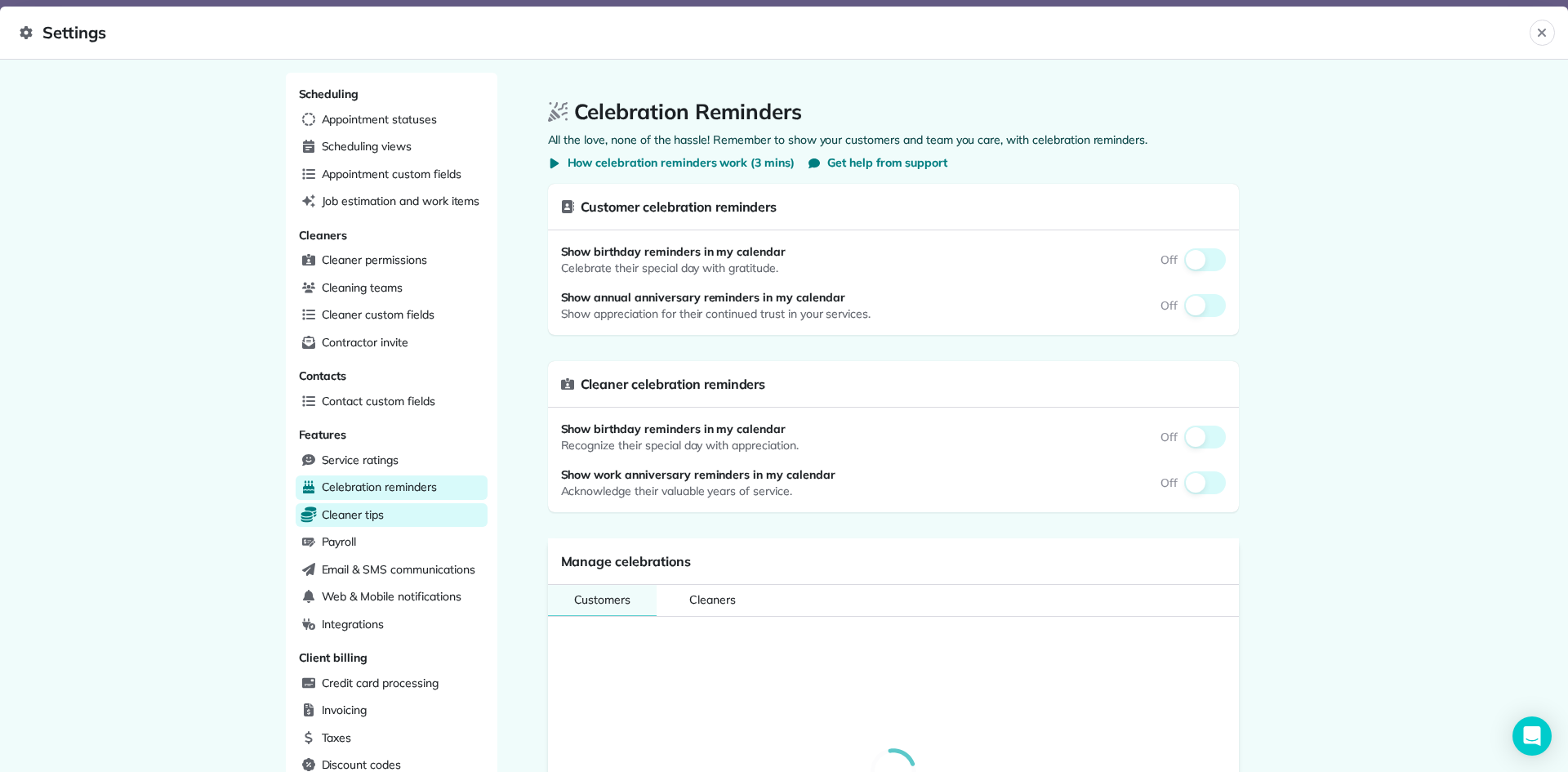
select select
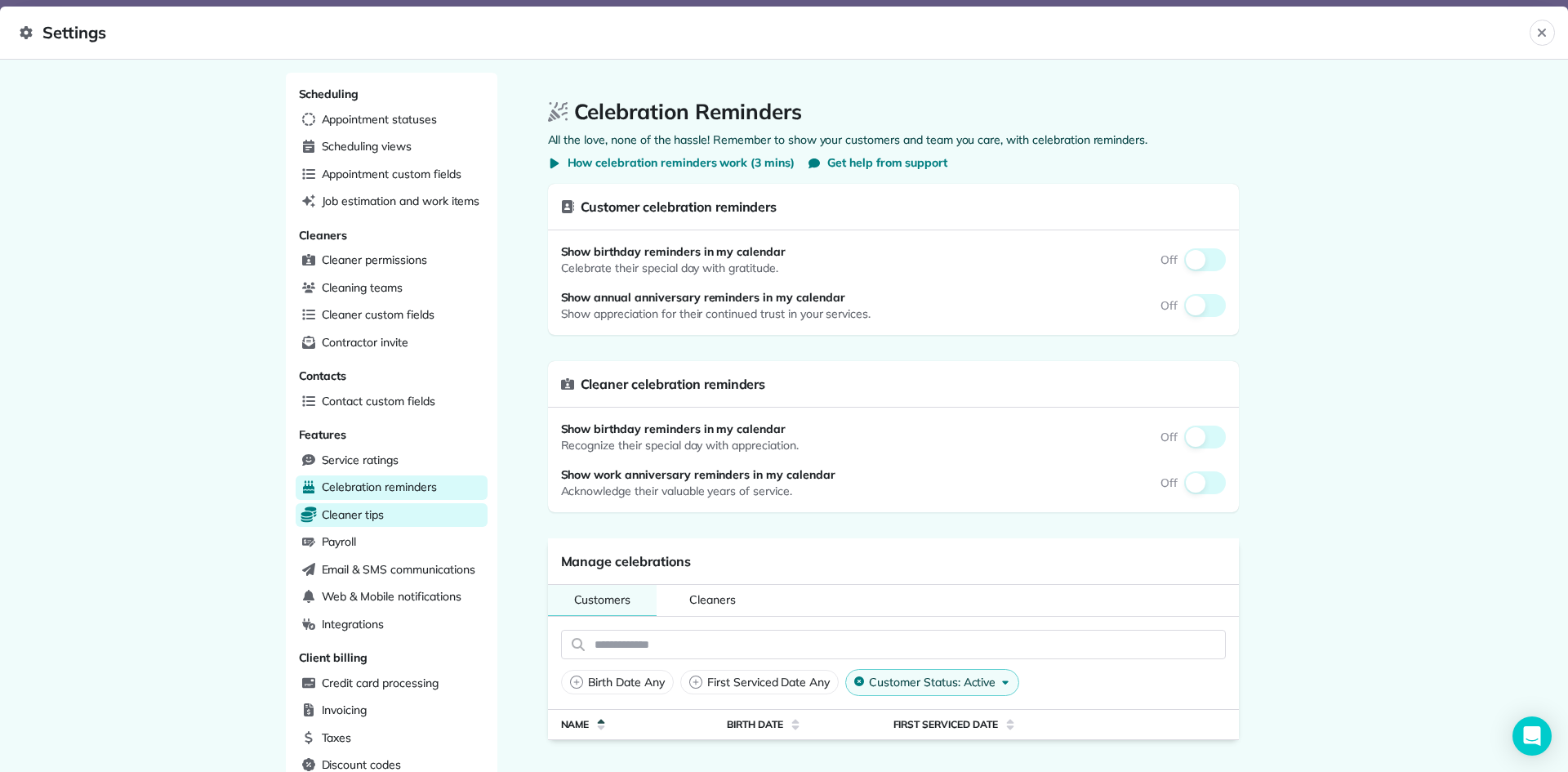
click at [405, 505] on div "Cleaner tips" at bounding box center [391, 516] width 192 height 24
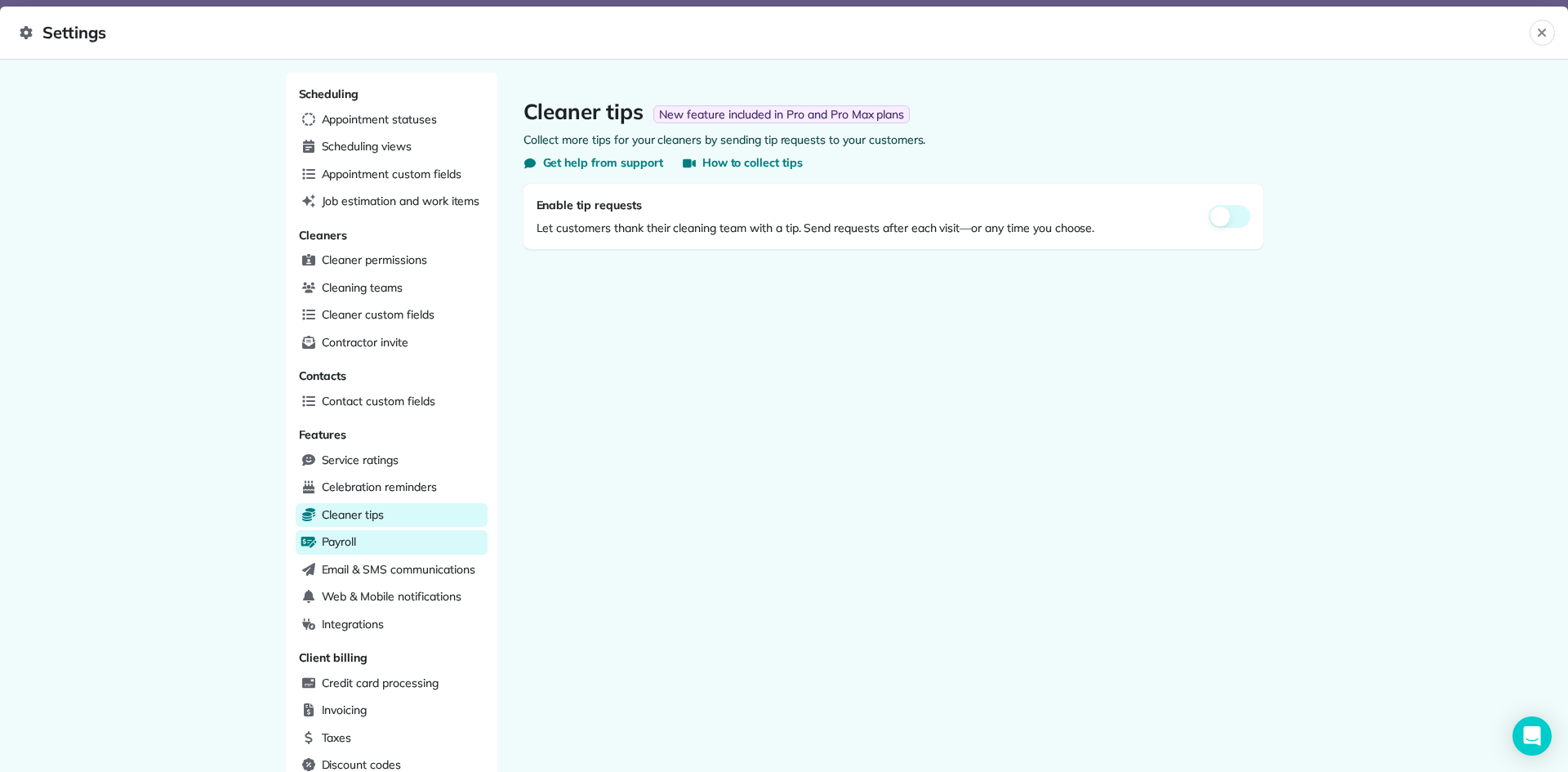
click at [409, 544] on div "Payroll" at bounding box center [391, 543] width 192 height 24
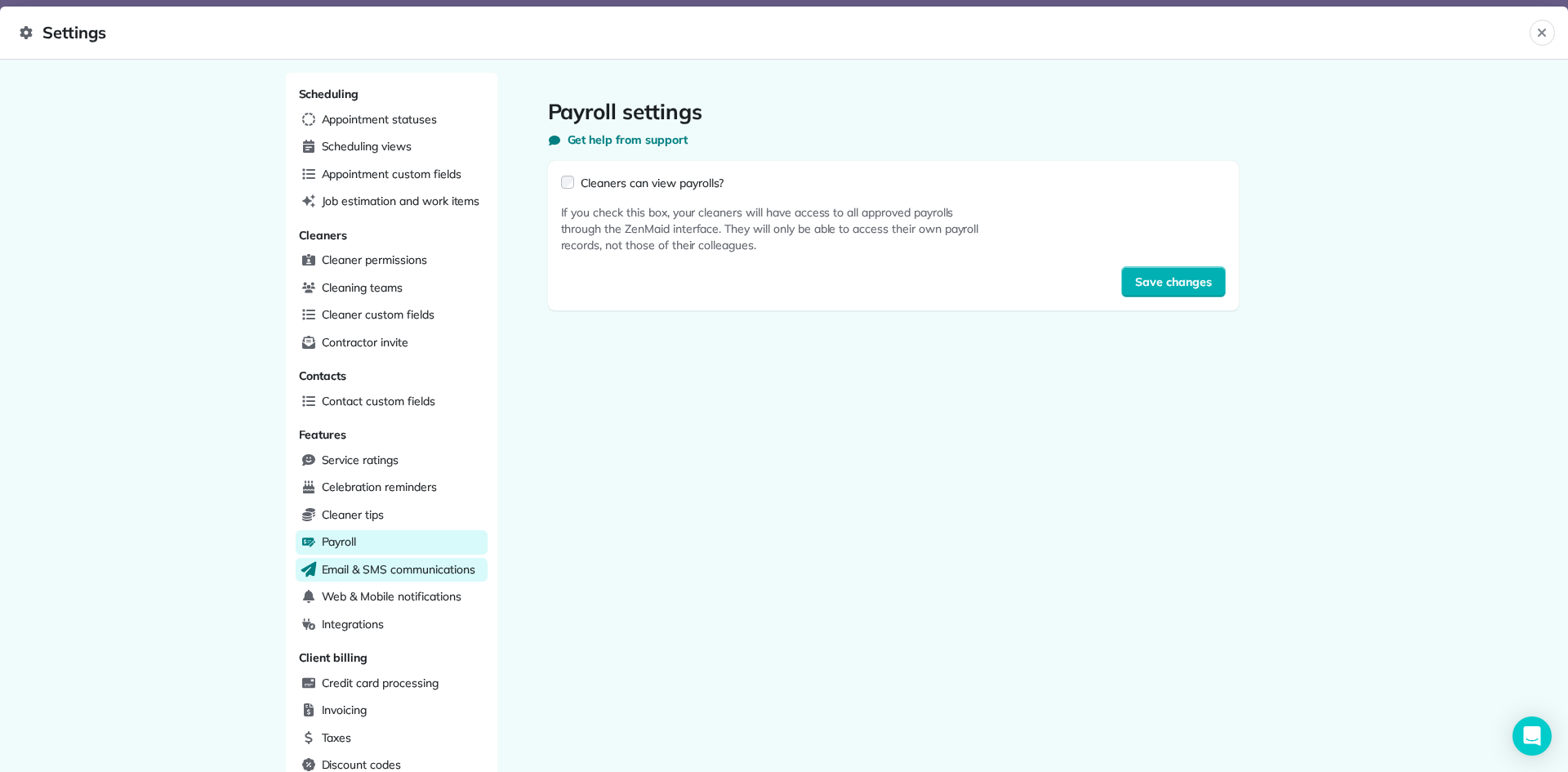
click at [401, 571] on span "Email & SMS communications" at bounding box center [398, 569] width 153 height 17
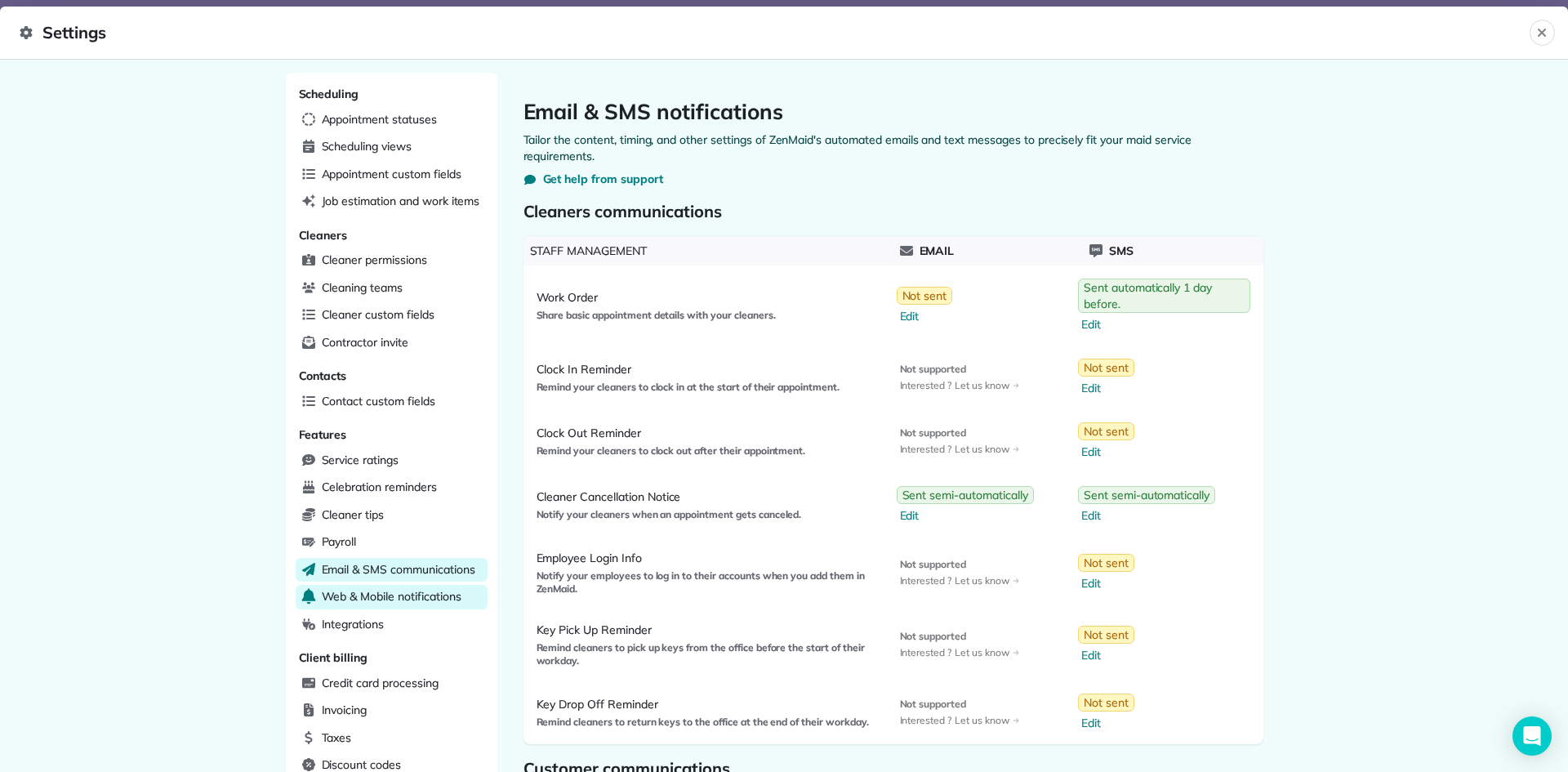
click at [414, 585] on div "Web & Mobile notifications" at bounding box center [391, 597] width 192 height 24
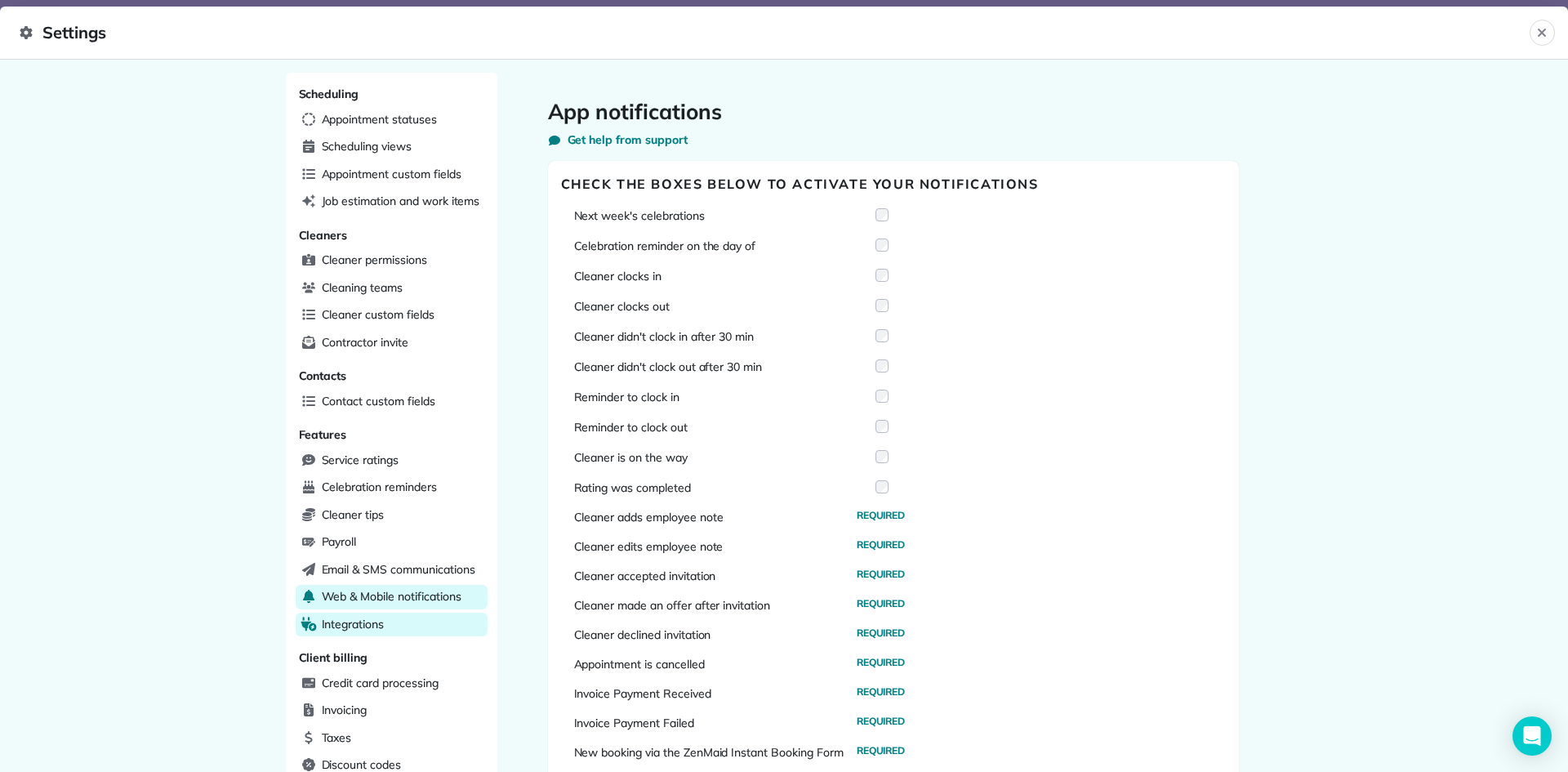
click at [415, 622] on div "Integrations" at bounding box center [391, 624] width 192 height 24
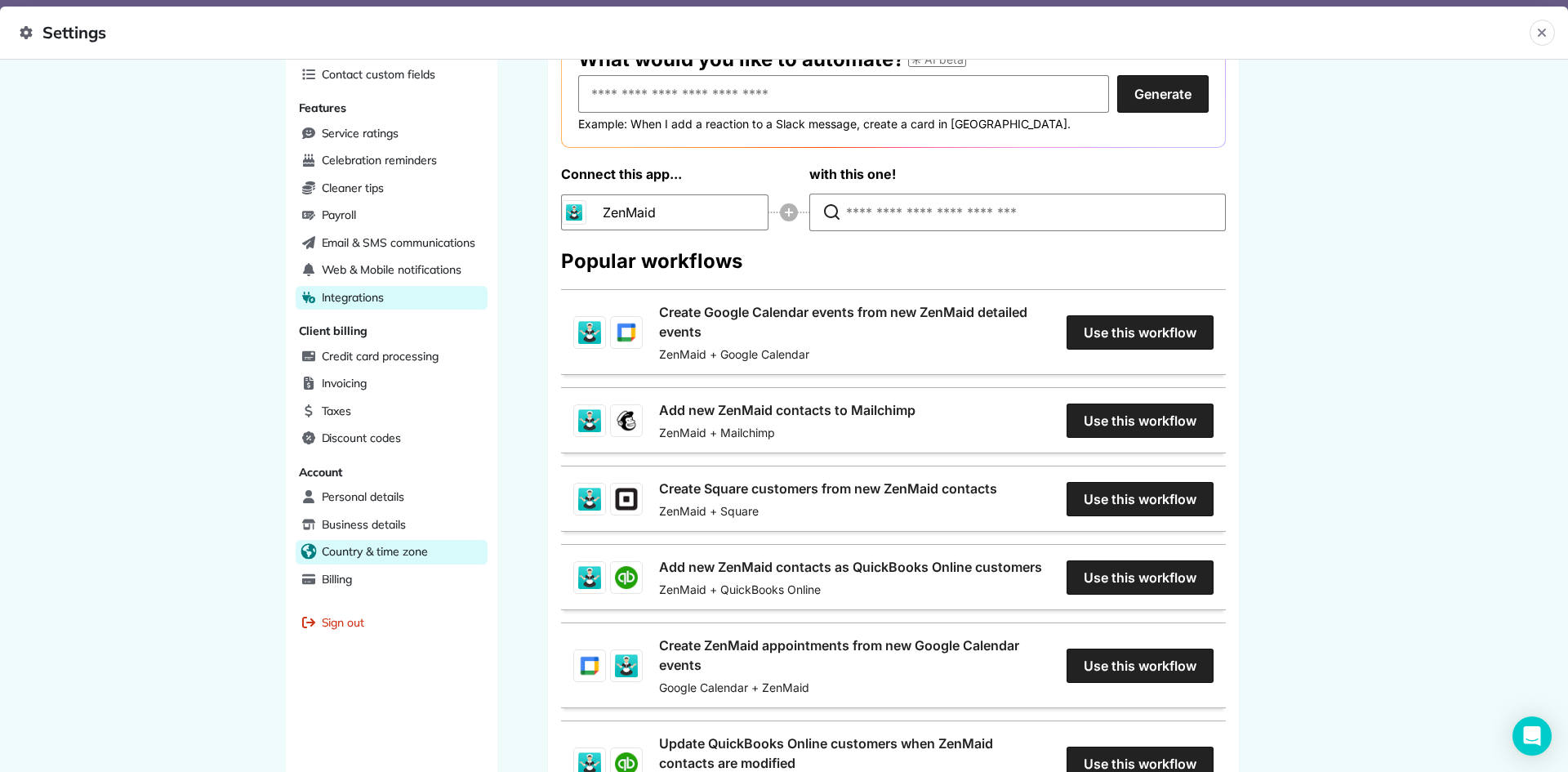
click at [409, 556] on span "Country & time zone" at bounding box center [374, 552] width 106 height 17
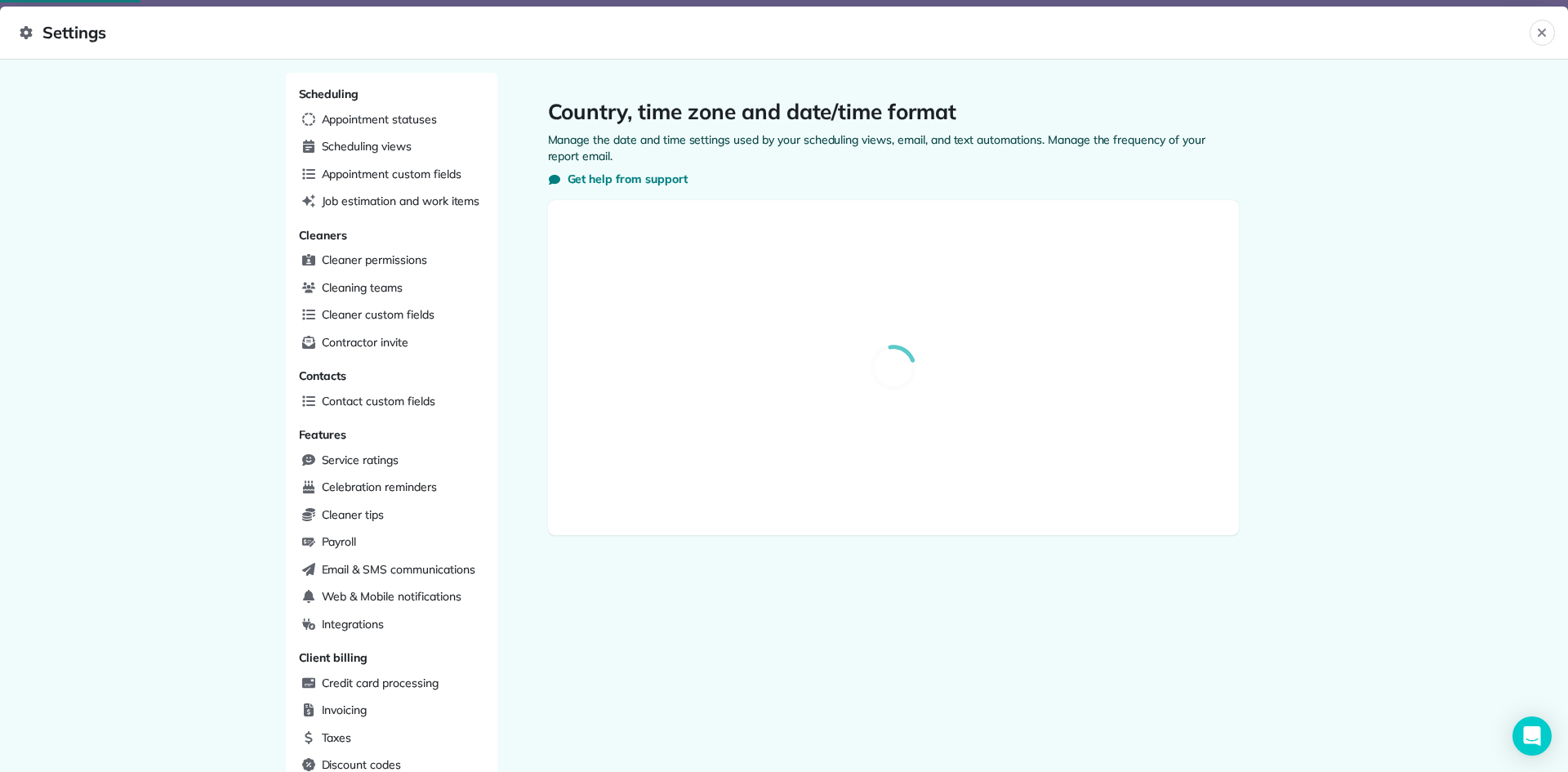
select select "**"
select select "**********"
select select "*****"
select select "**********"
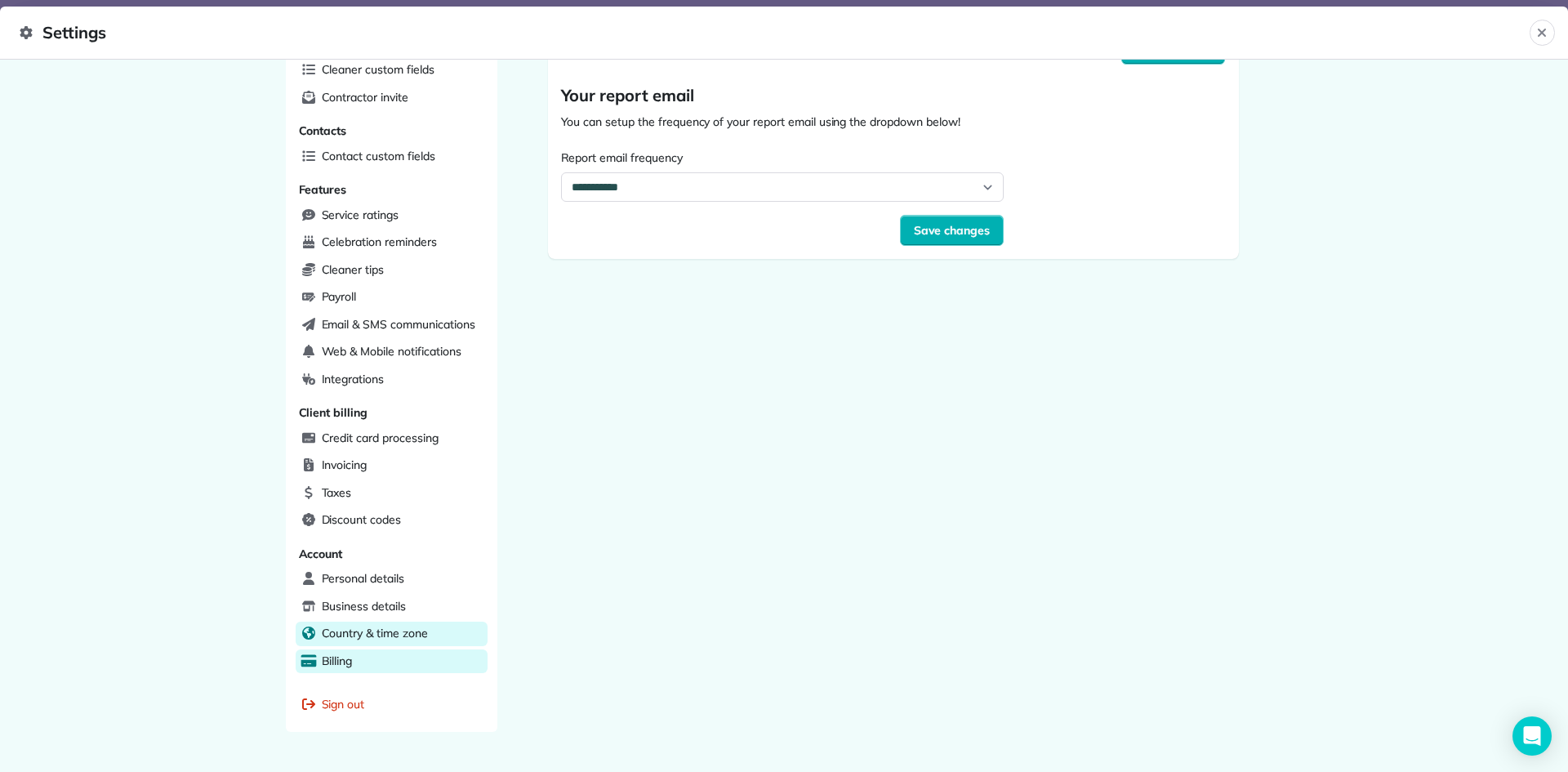
click at [412, 654] on div "Billing" at bounding box center [391, 661] width 192 height 24
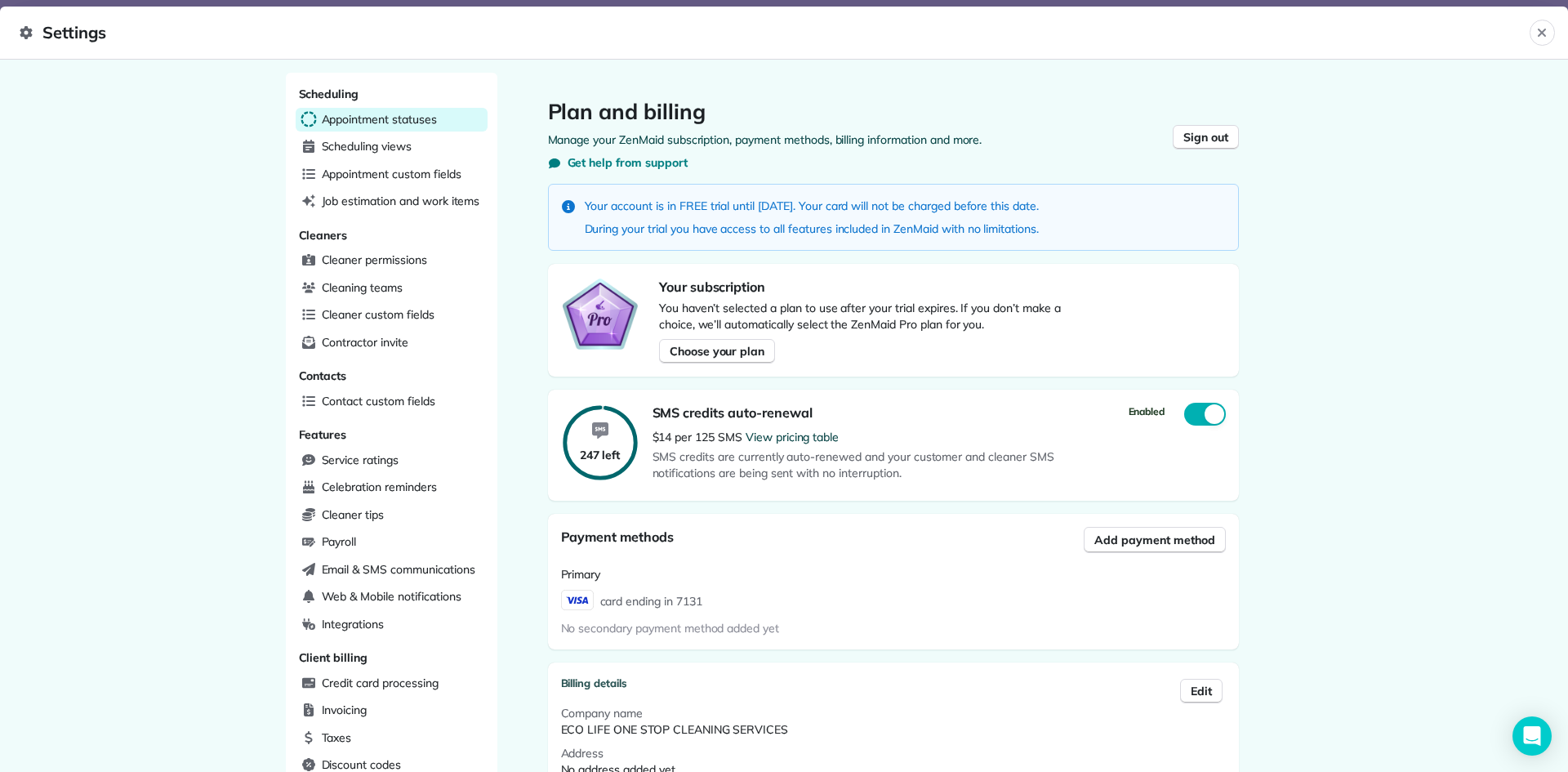
click at [386, 119] on span "Appointment statuses" at bounding box center [379, 120] width 115 height 17
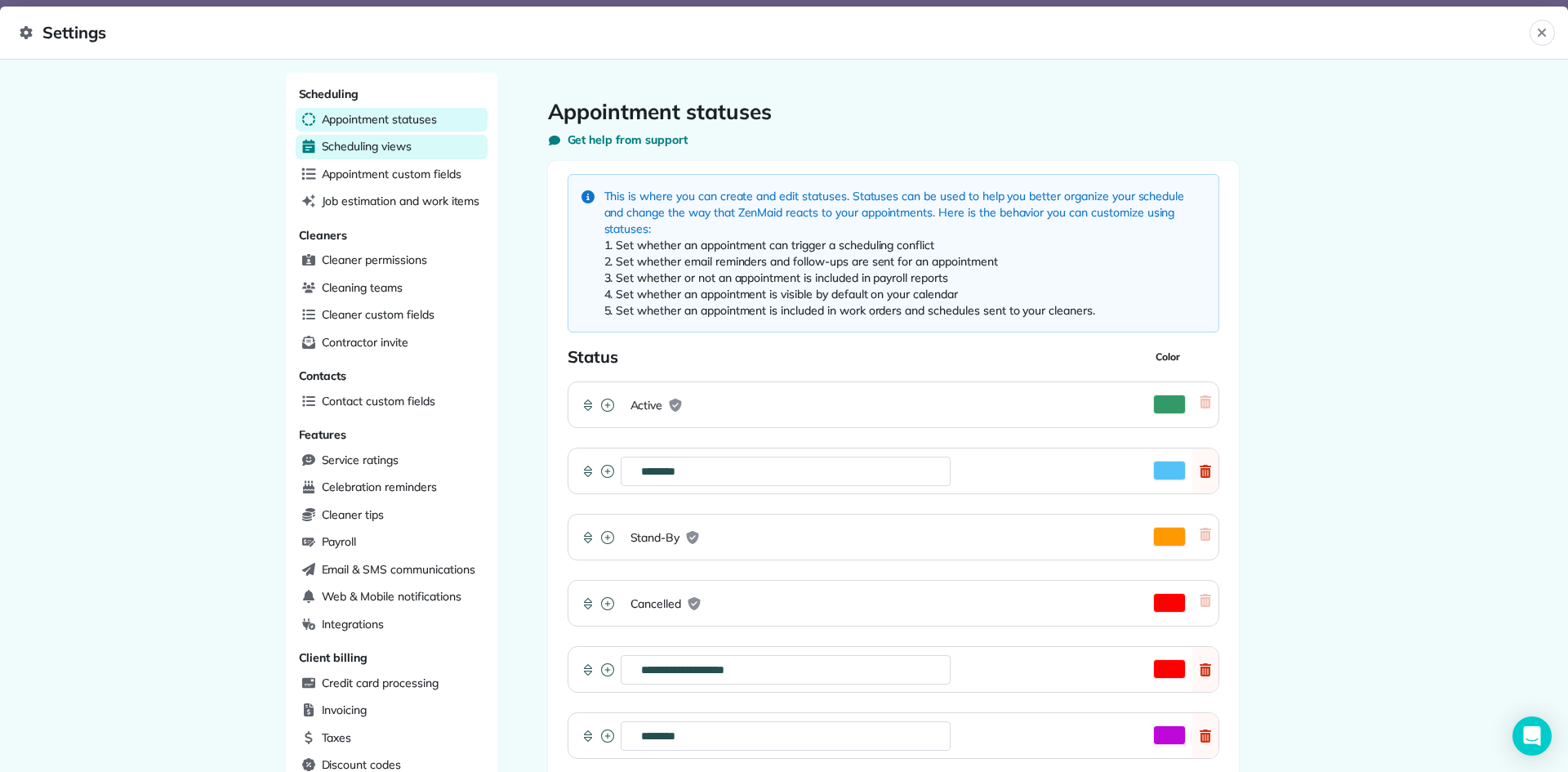
click at [421, 140] on div "Scheduling views" at bounding box center [391, 147] width 192 height 24
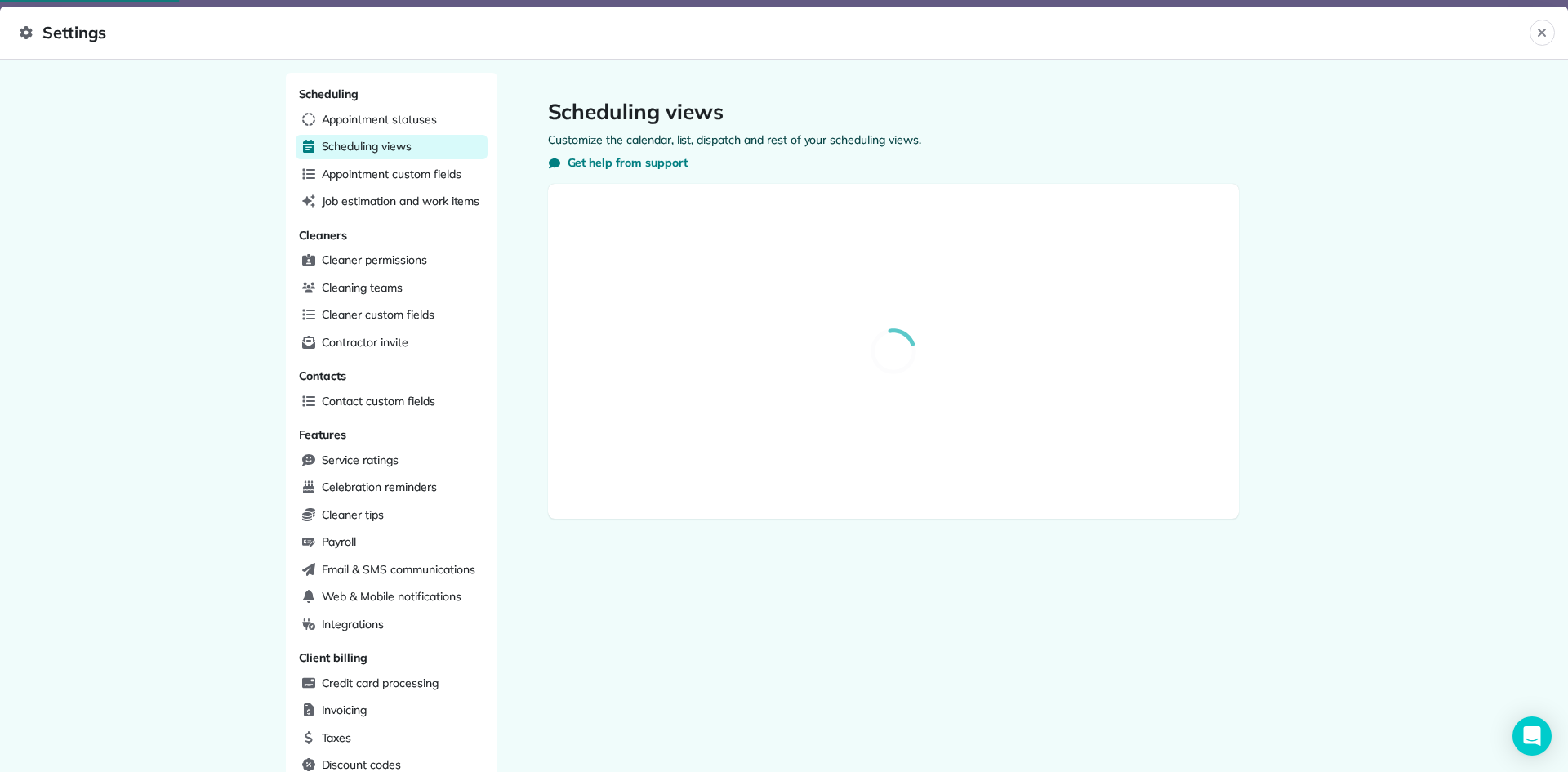
select select "**********"
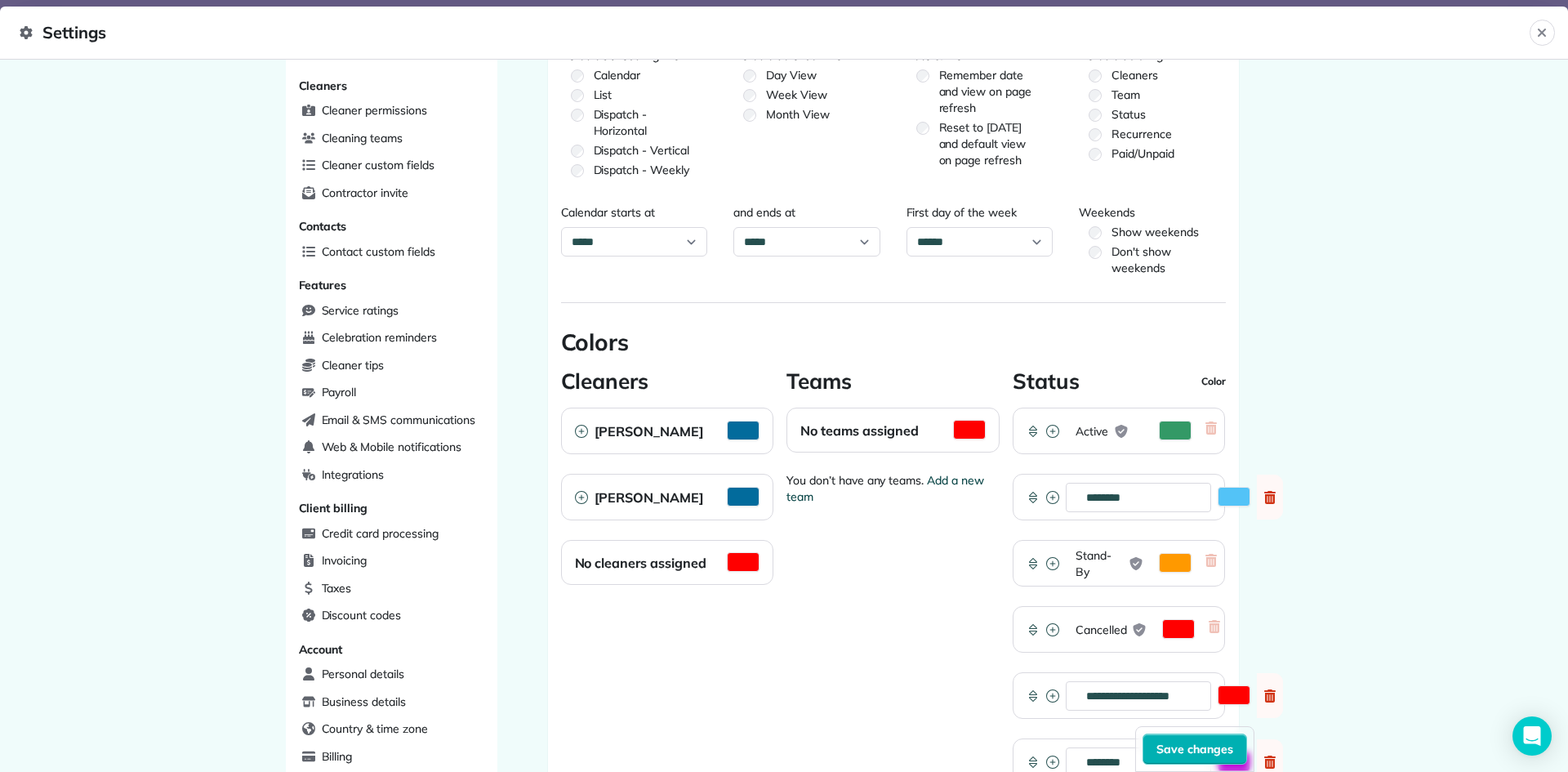
scroll to position [164, 0]
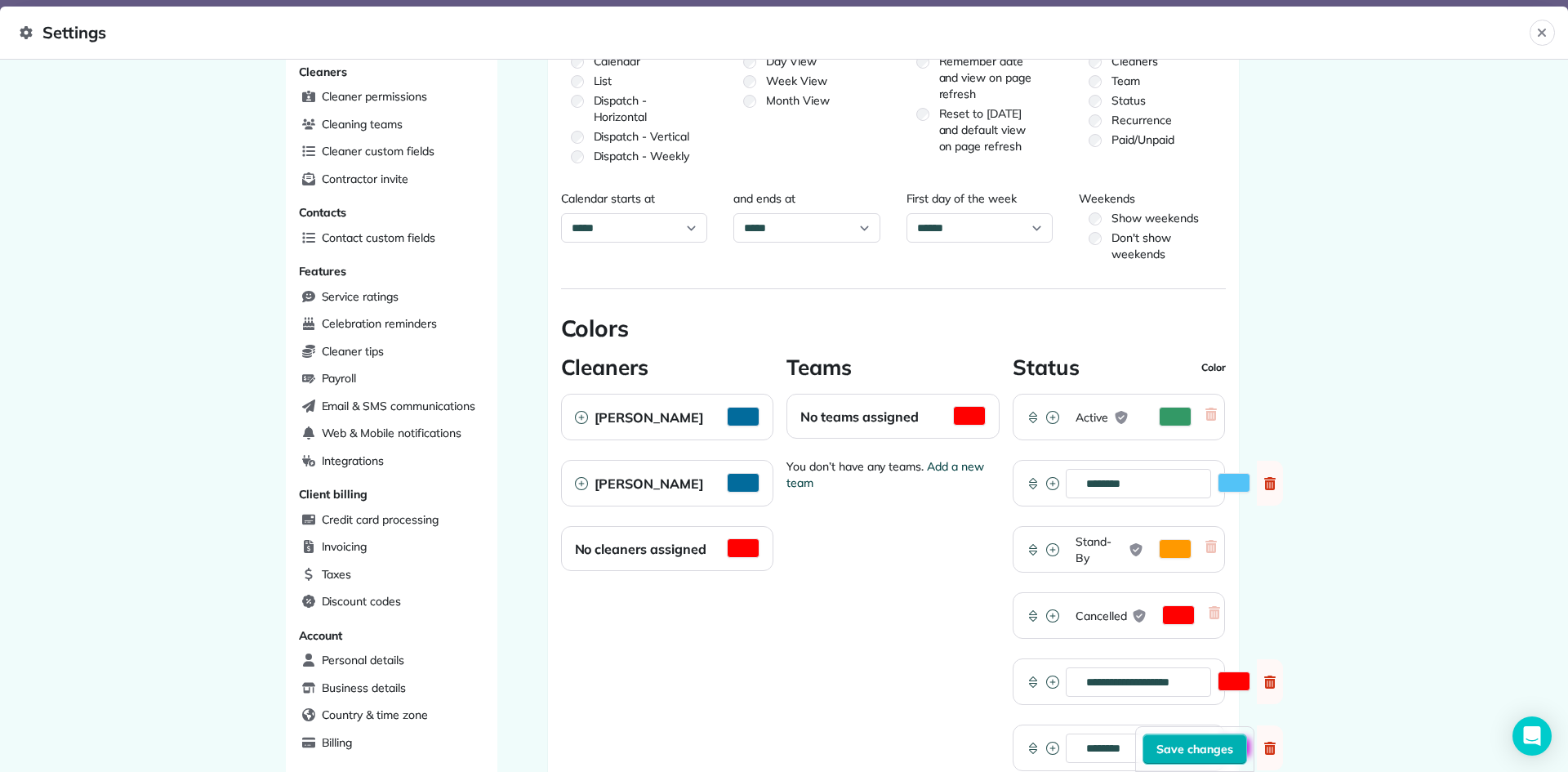
drag, startPoint x: 70, startPoint y: 29, endPoint x: 49, endPoint y: 33, distance: 21.4
click at [71, 30] on span "Settings" at bounding box center [775, 33] width 1510 height 26
click at [42, 43] on span "Settings" at bounding box center [775, 33] width 1510 height 26
click at [25, 31] on icon at bounding box center [25, 33] width 12 height 13
